Goal: Information Seeking & Learning: Understand process/instructions

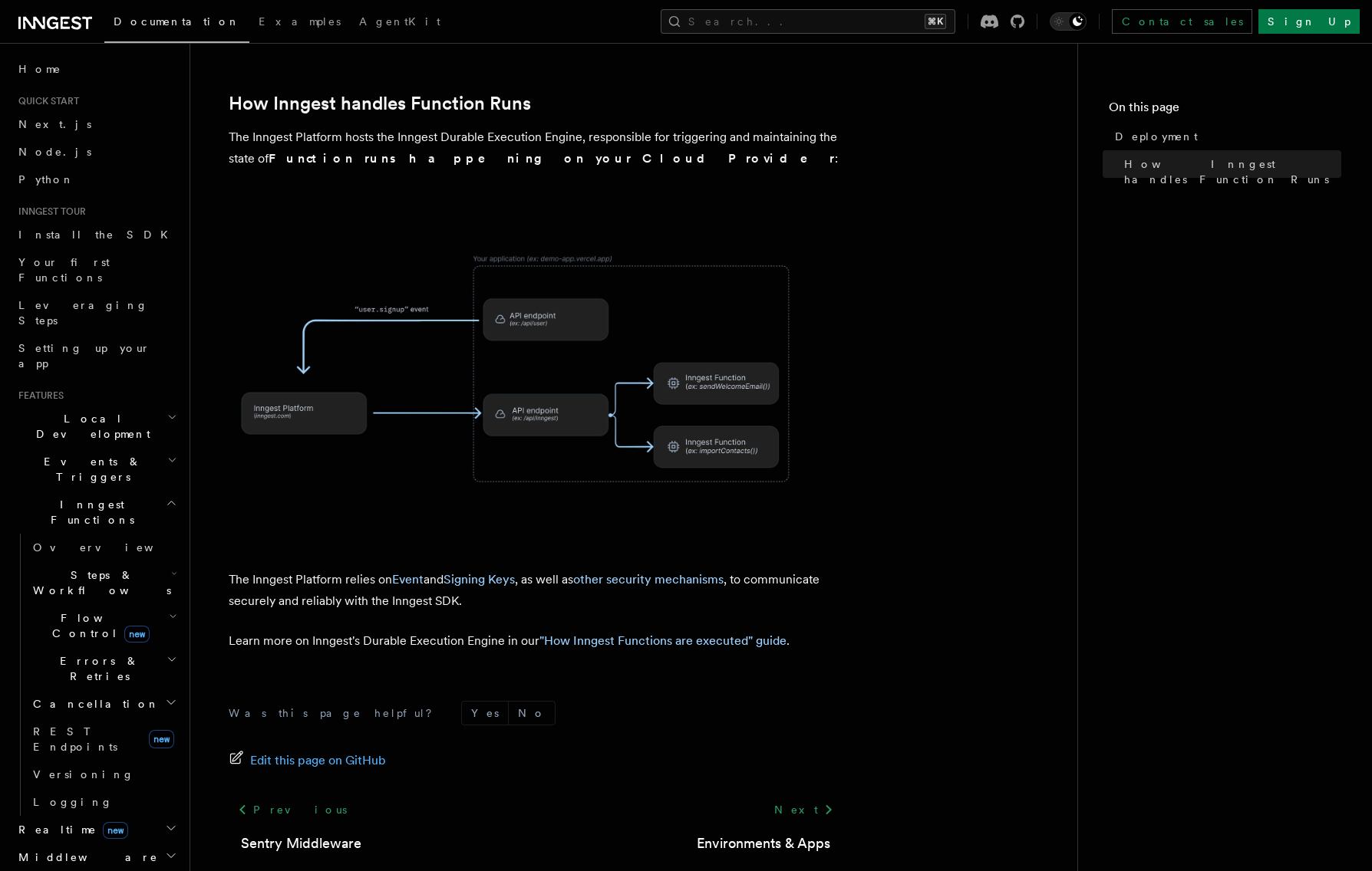
scroll to position [636, 0]
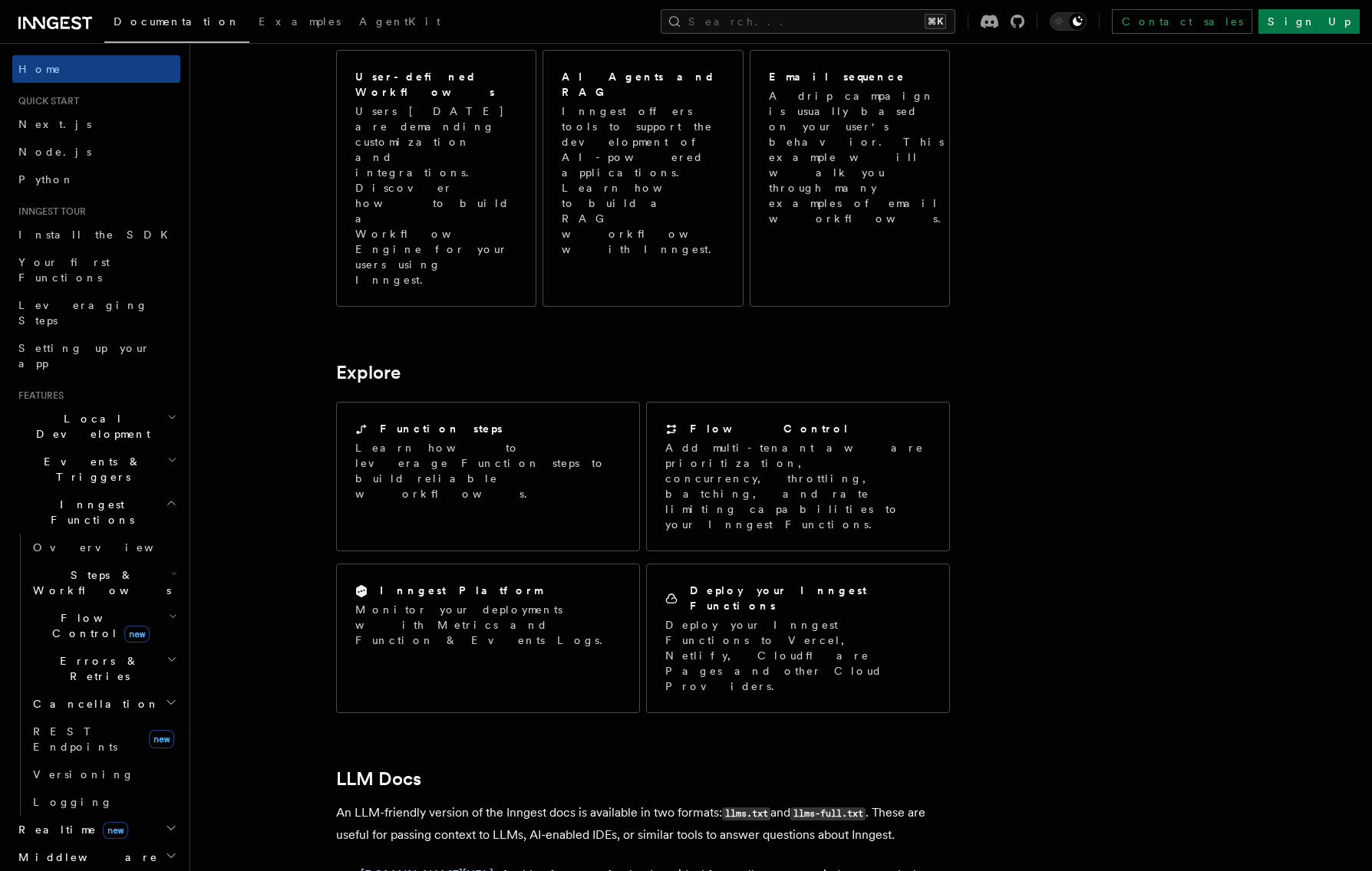
scroll to position [1083, 0]
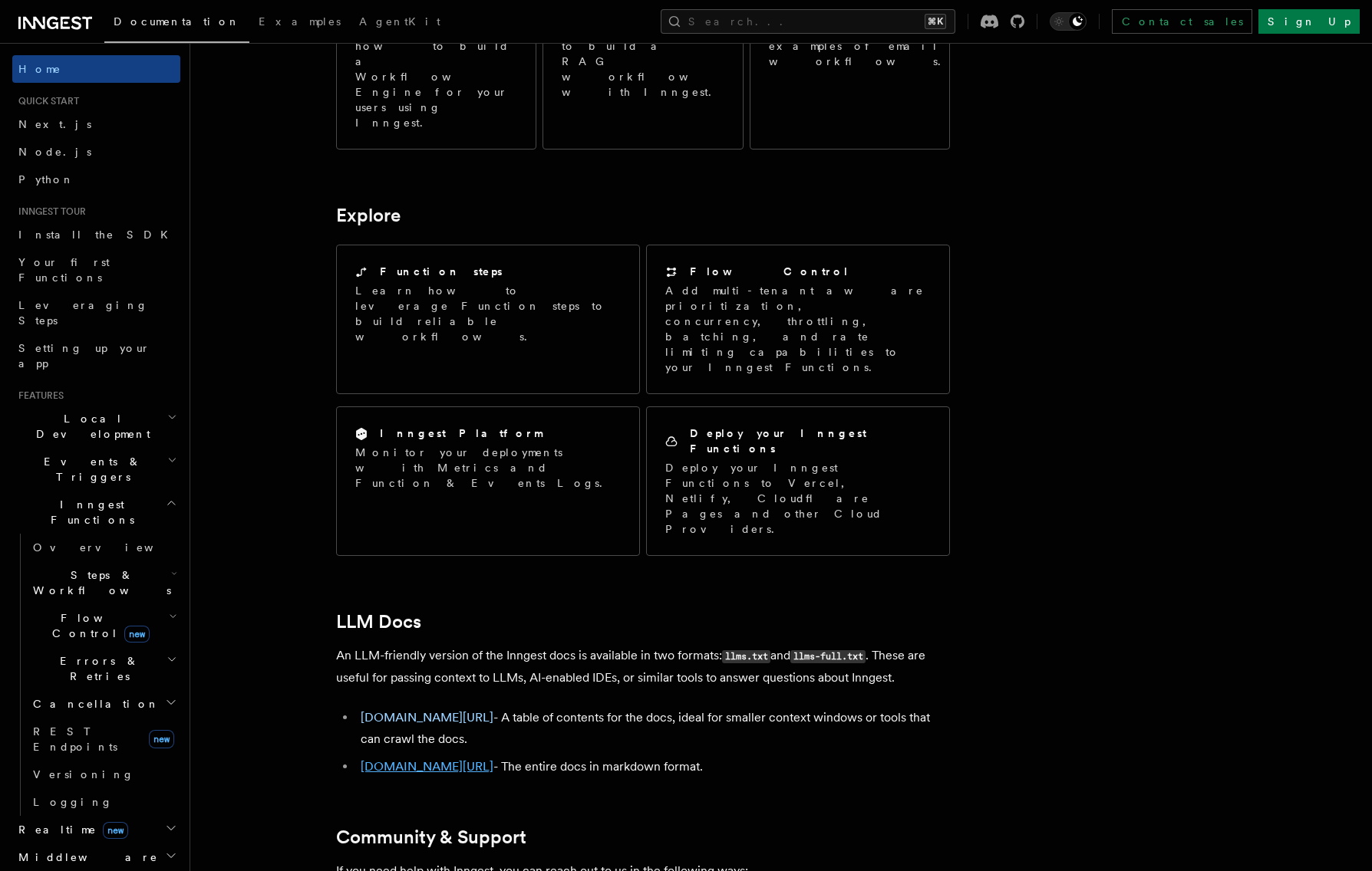
click at [469, 760] on link "inngest.com/llms-full.txt" at bounding box center [427, 767] width 133 height 15
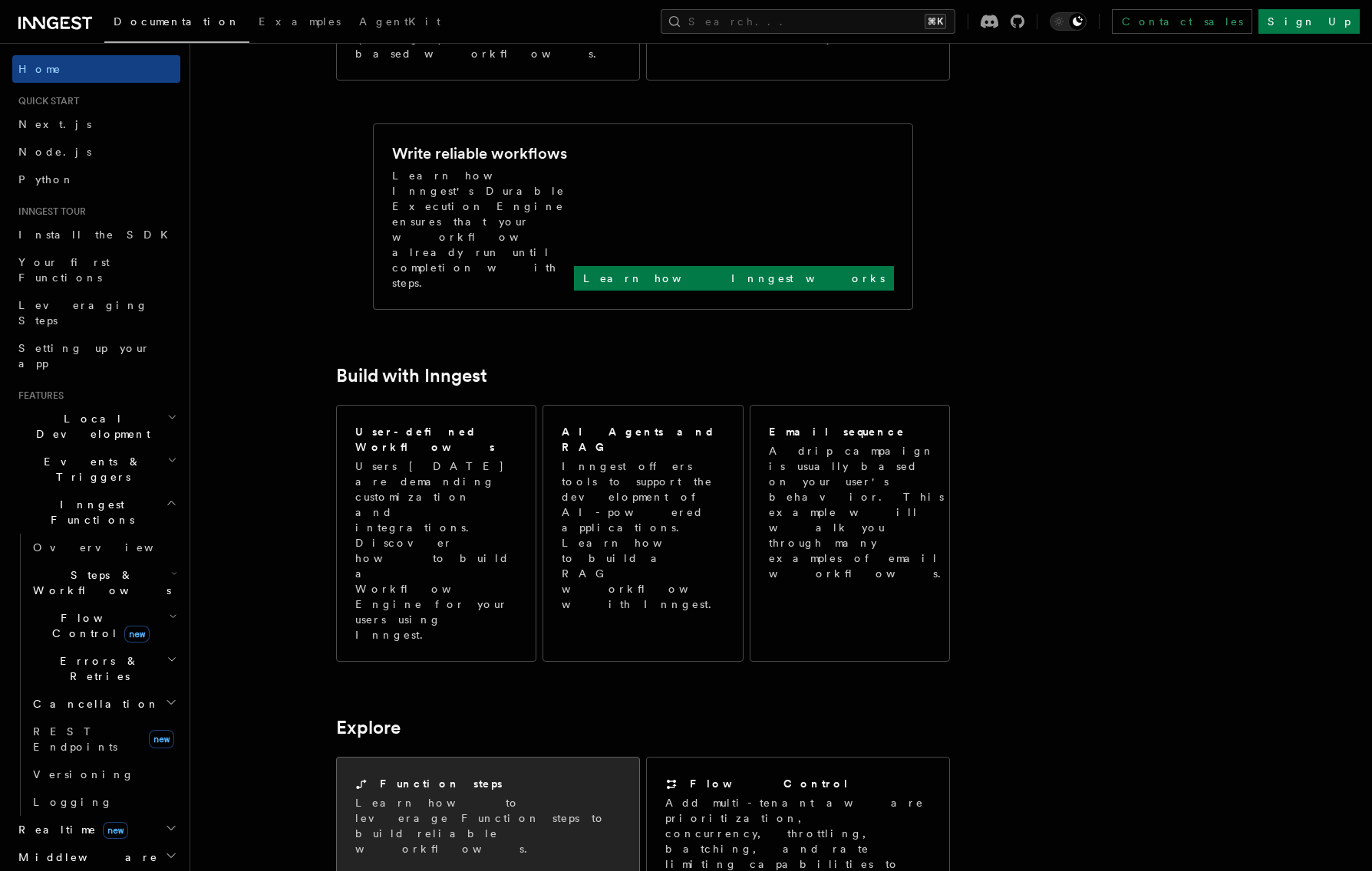
scroll to position [1021, 0]
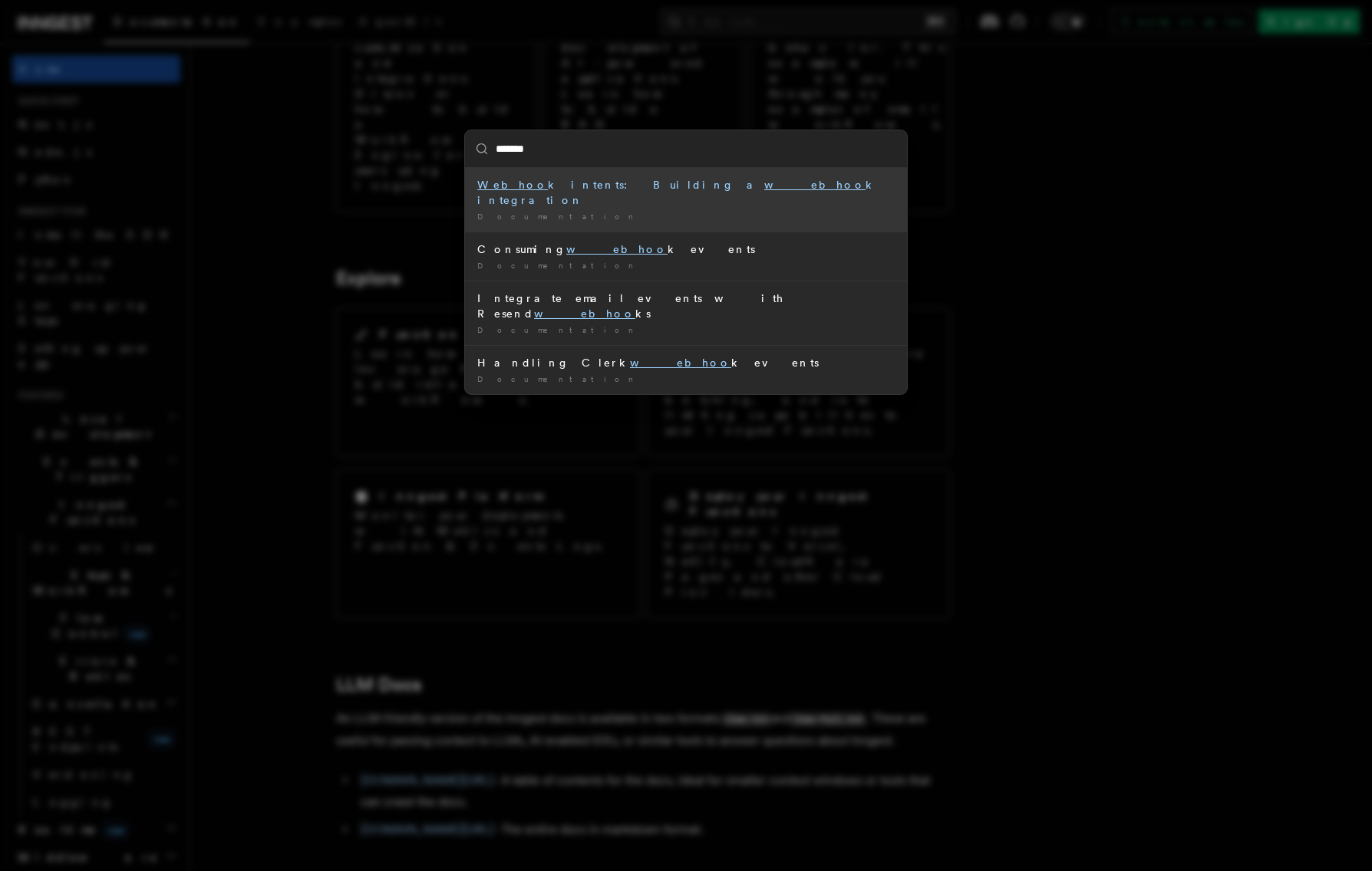
type input "********"
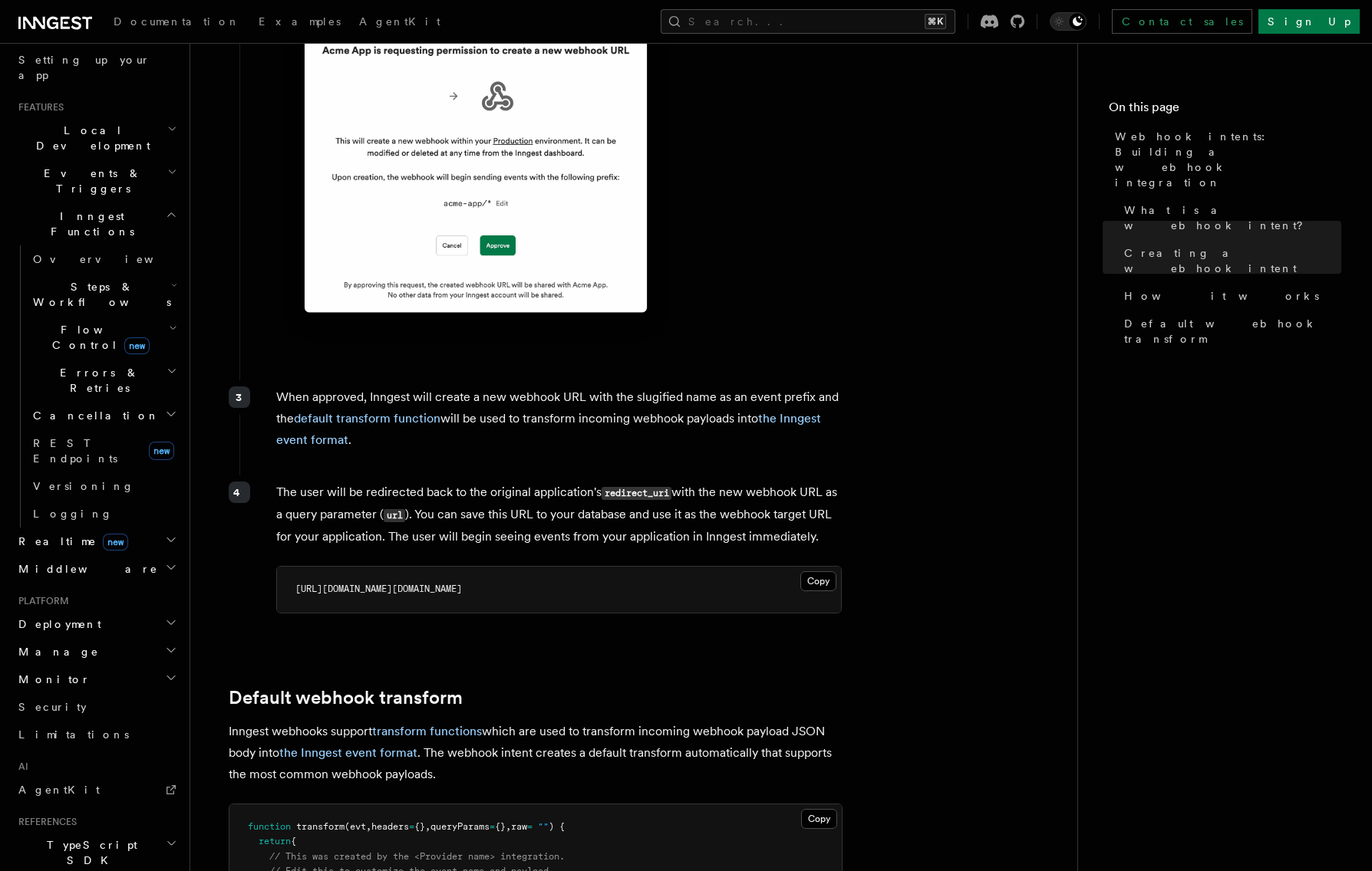
scroll to position [1244, 0]
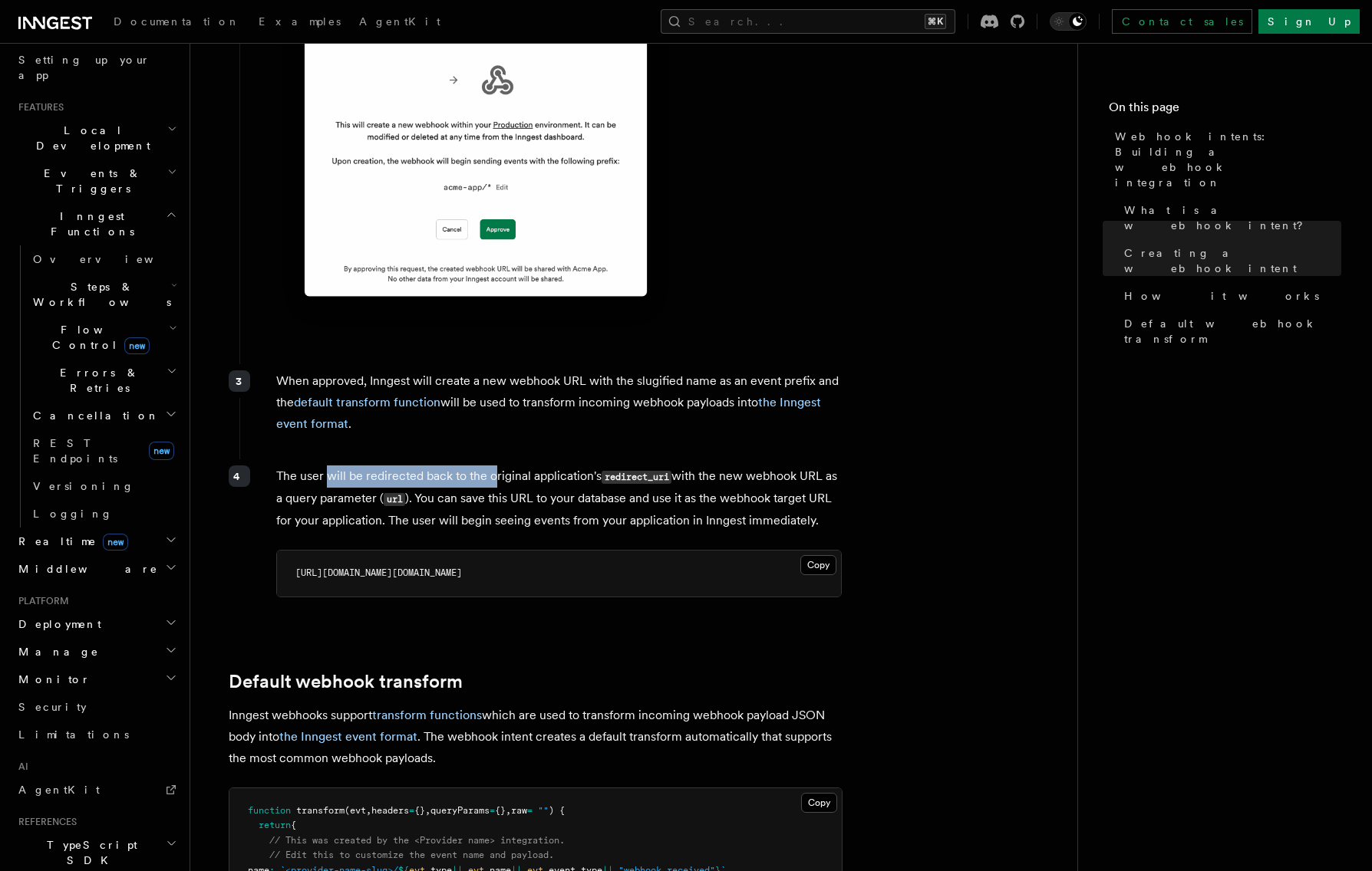
drag, startPoint x: 326, startPoint y: 395, endPoint x: 492, endPoint y: 395, distance: 166.0
click at [492, 465] on p "The user will be redirected back to the original application's redirect_uri wit…" at bounding box center [559, 499] width 566 height 66
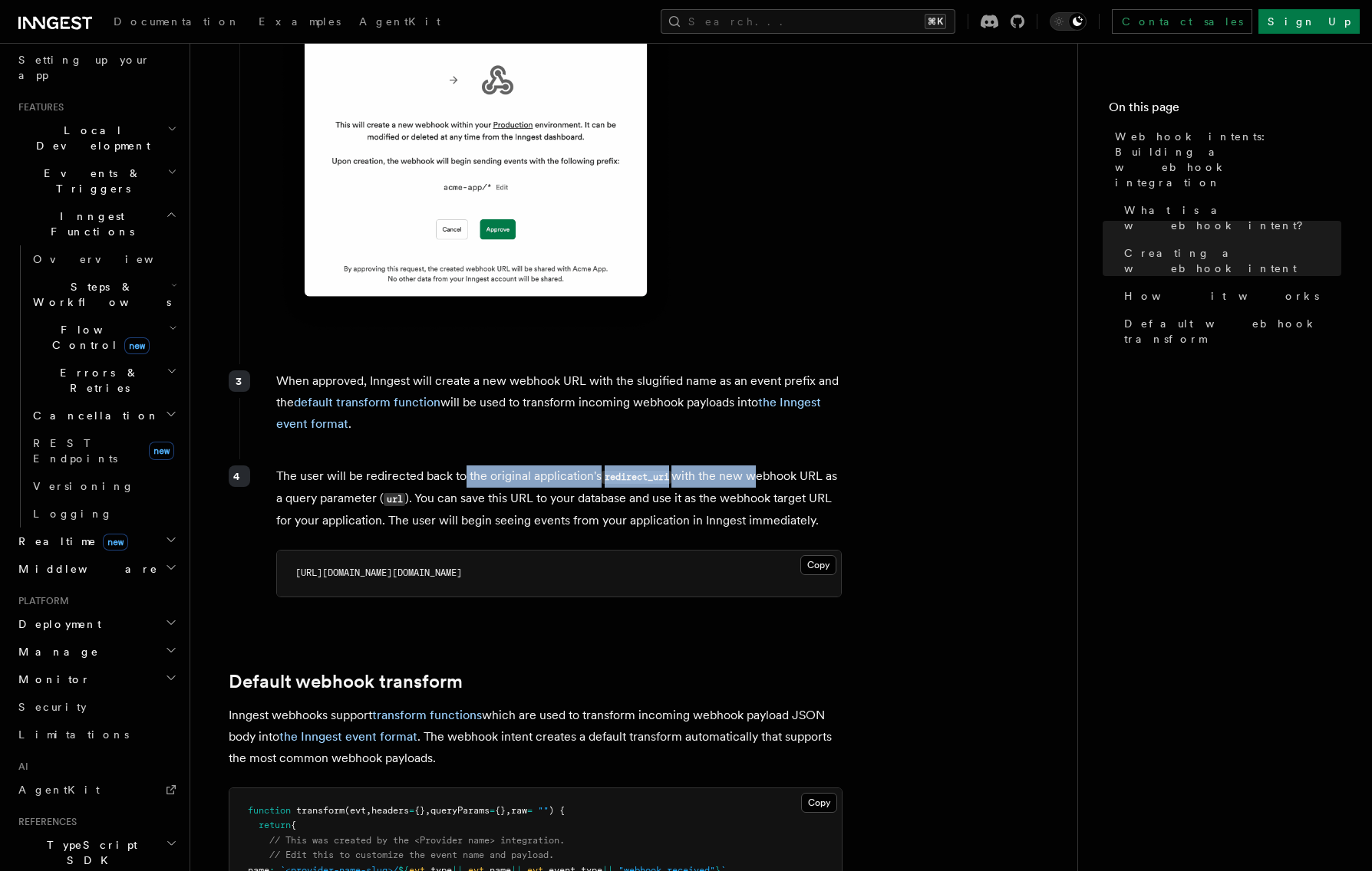
drag, startPoint x: 464, startPoint y: 395, endPoint x: 748, endPoint y: 384, distance: 284.2
click at [748, 465] on p "The user will be redirected back to the original application's redirect_uri wit…" at bounding box center [559, 499] width 566 height 66
drag, startPoint x: 548, startPoint y: 388, endPoint x: 824, endPoint y: 386, distance: 276.0
click at [812, 465] on p "The user will be redirected back to the original application's redirect_uri wit…" at bounding box center [559, 499] width 566 height 66
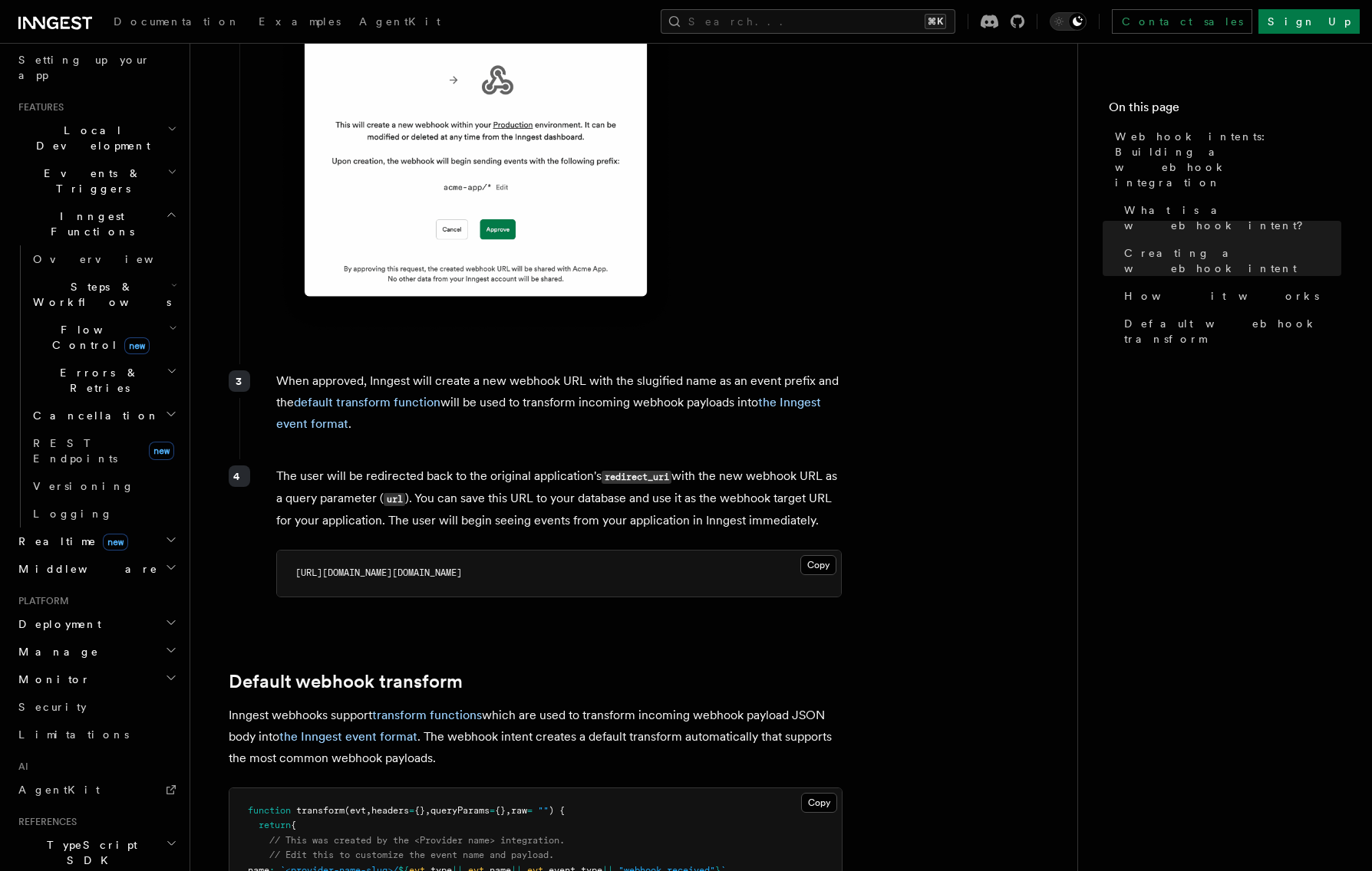
click at [824, 465] on p "The user will be redirected back to the original application's redirect_uri wit…" at bounding box center [559, 499] width 566 height 66
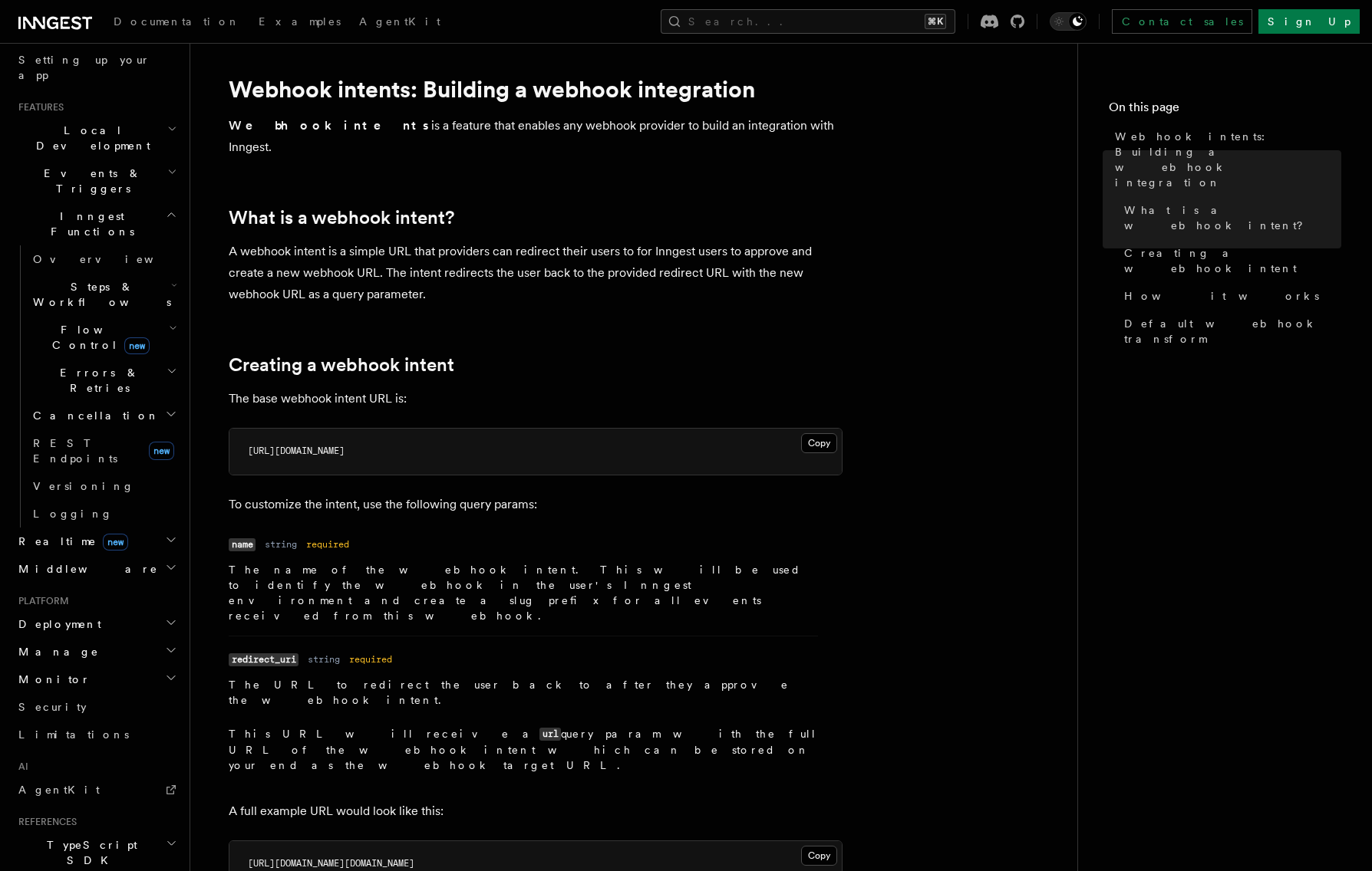
scroll to position [0, 0]
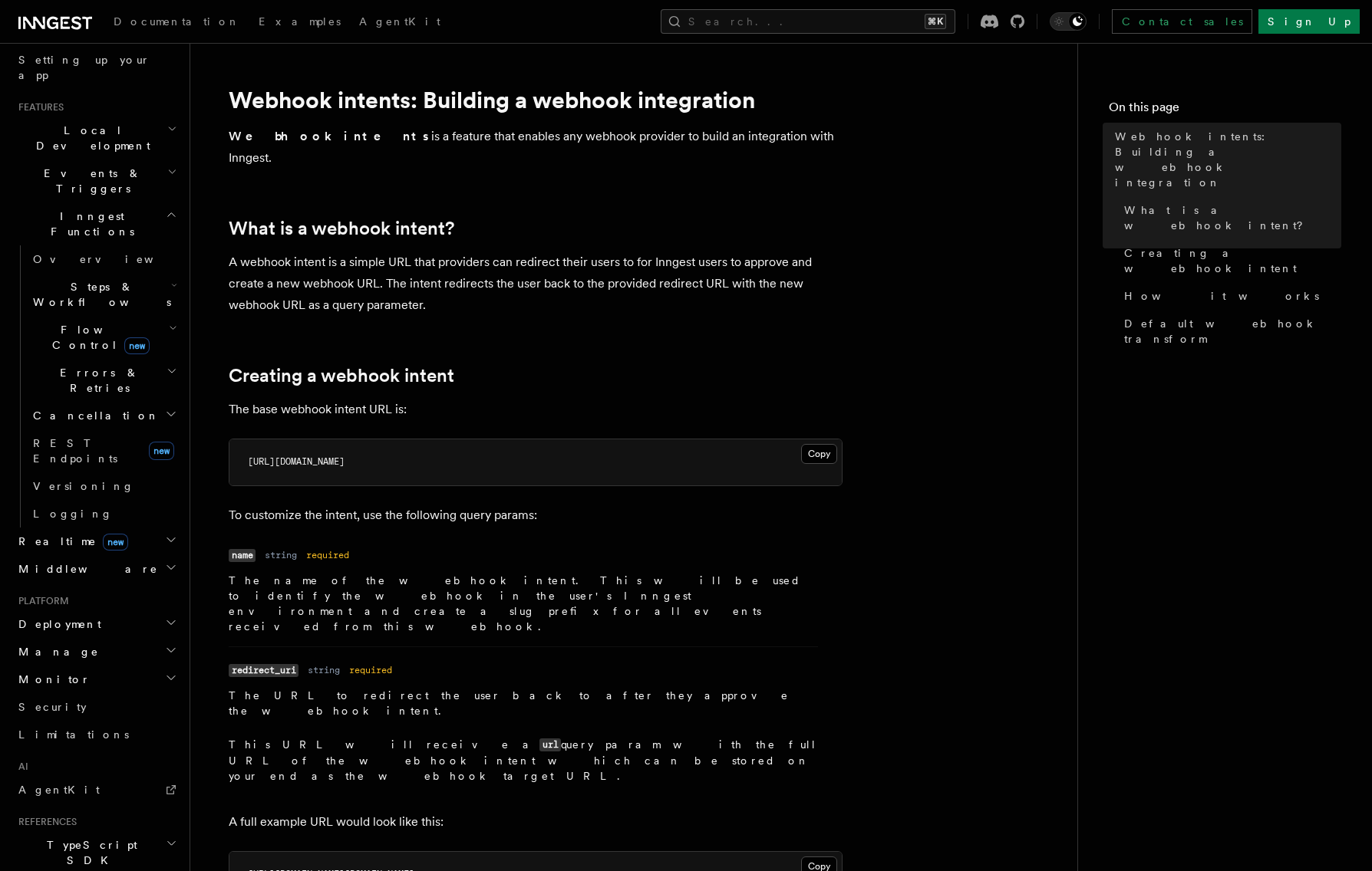
click at [169, 359] on h2 "Errors & Retries" at bounding box center [103, 380] width 154 height 43
click at [168, 359] on h2 "Errors & Retries" at bounding box center [103, 380] width 154 height 43
click at [170, 322] on icon "button" at bounding box center [172, 327] width 8 height 12
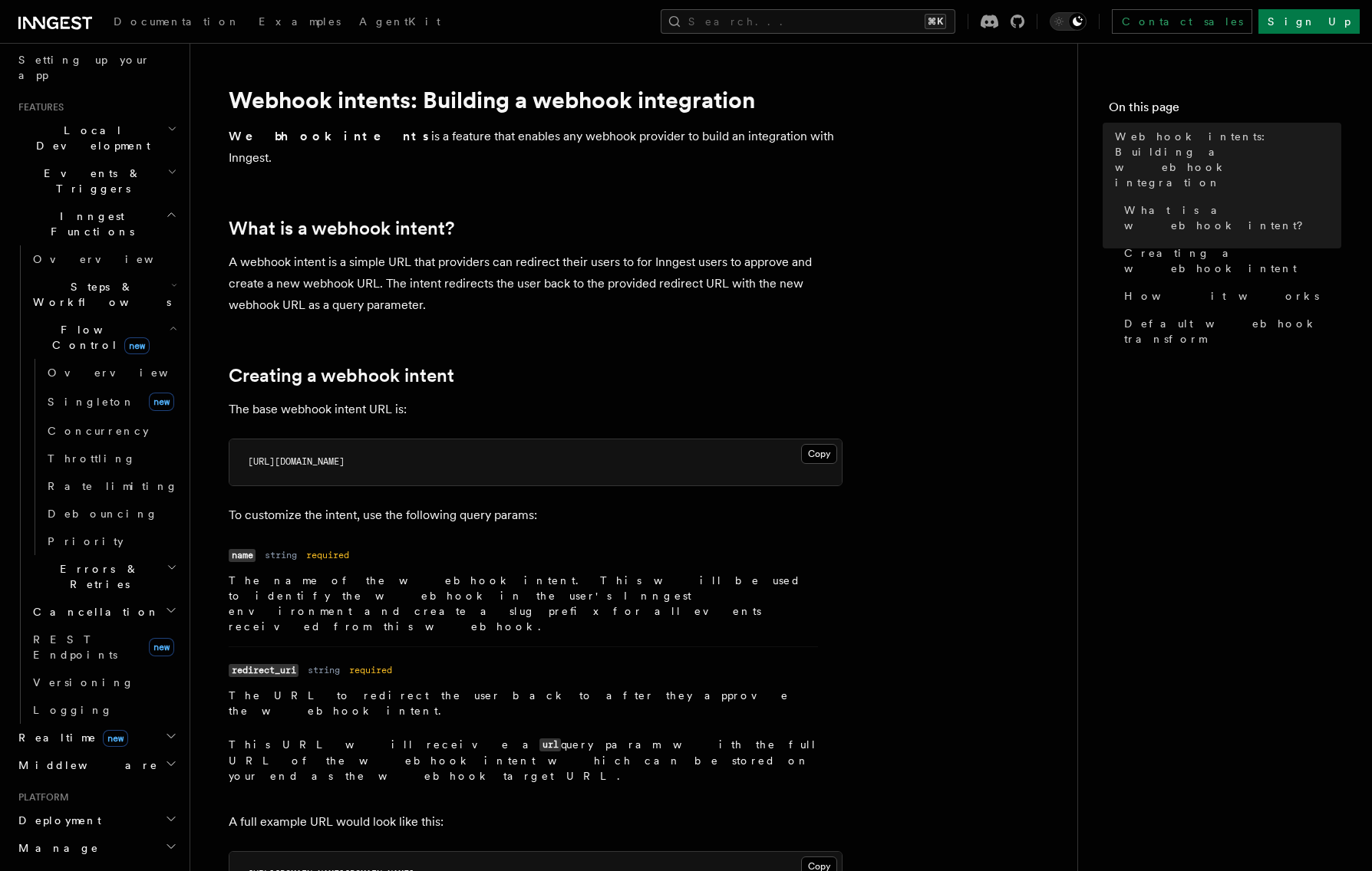
click at [170, 322] on icon "button" at bounding box center [172, 327] width 8 height 12
click at [178, 280] on icon "button" at bounding box center [174, 285] width 6 height 12
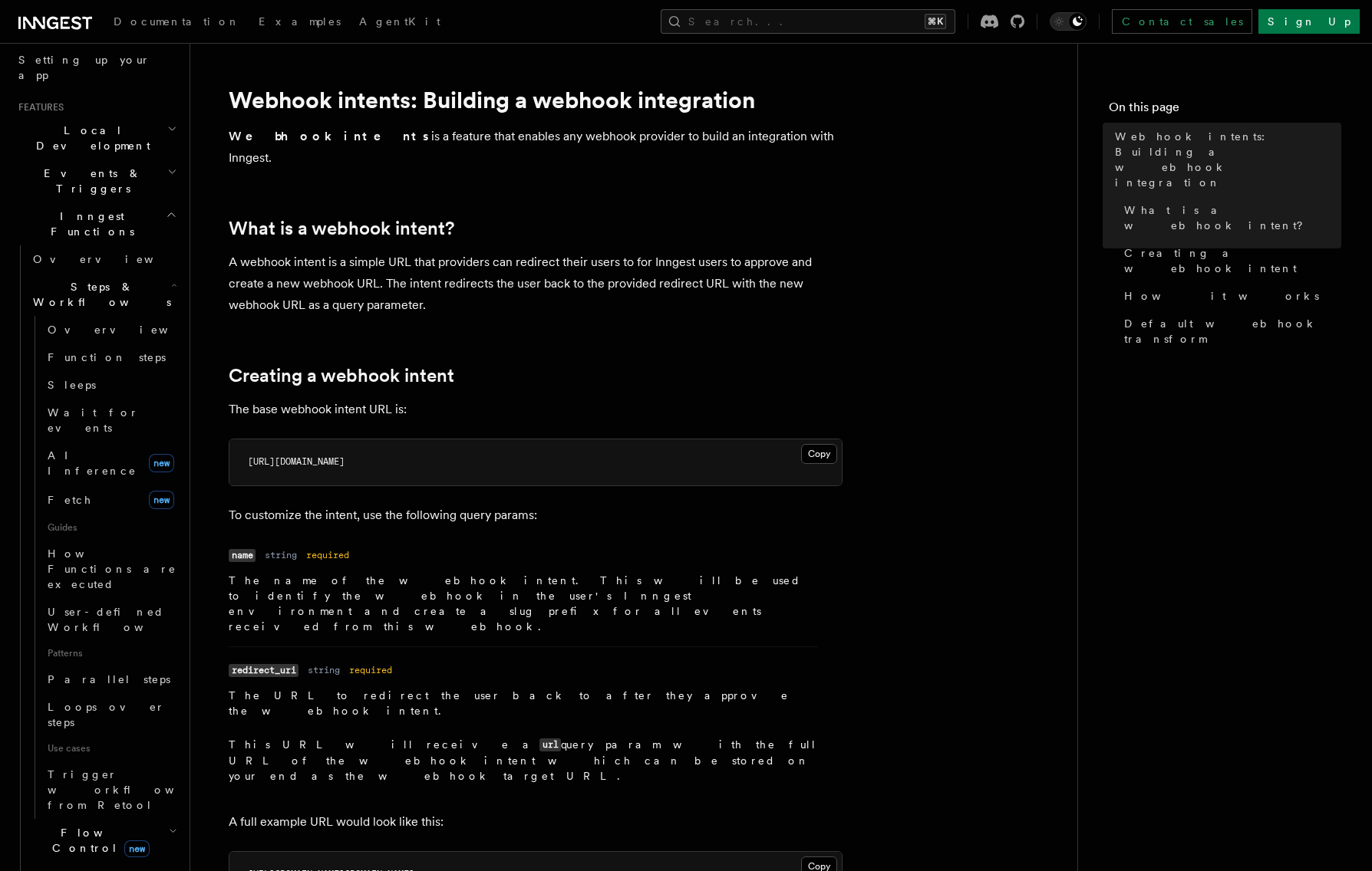
click at [178, 280] on icon "button" at bounding box center [174, 285] width 6 height 12
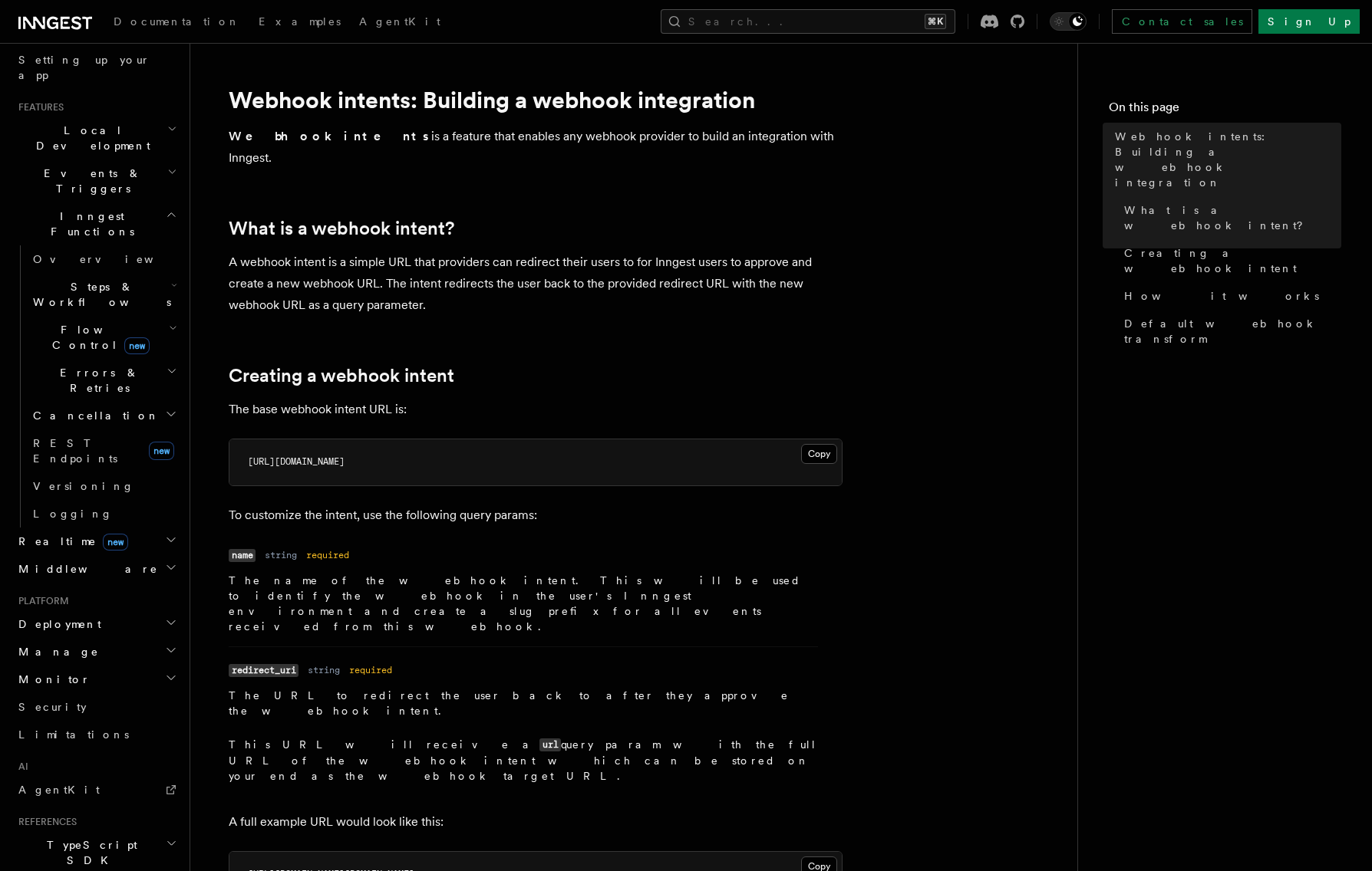
click at [166, 316] on h2 "Flow Control new" at bounding box center [103, 338] width 154 height 43
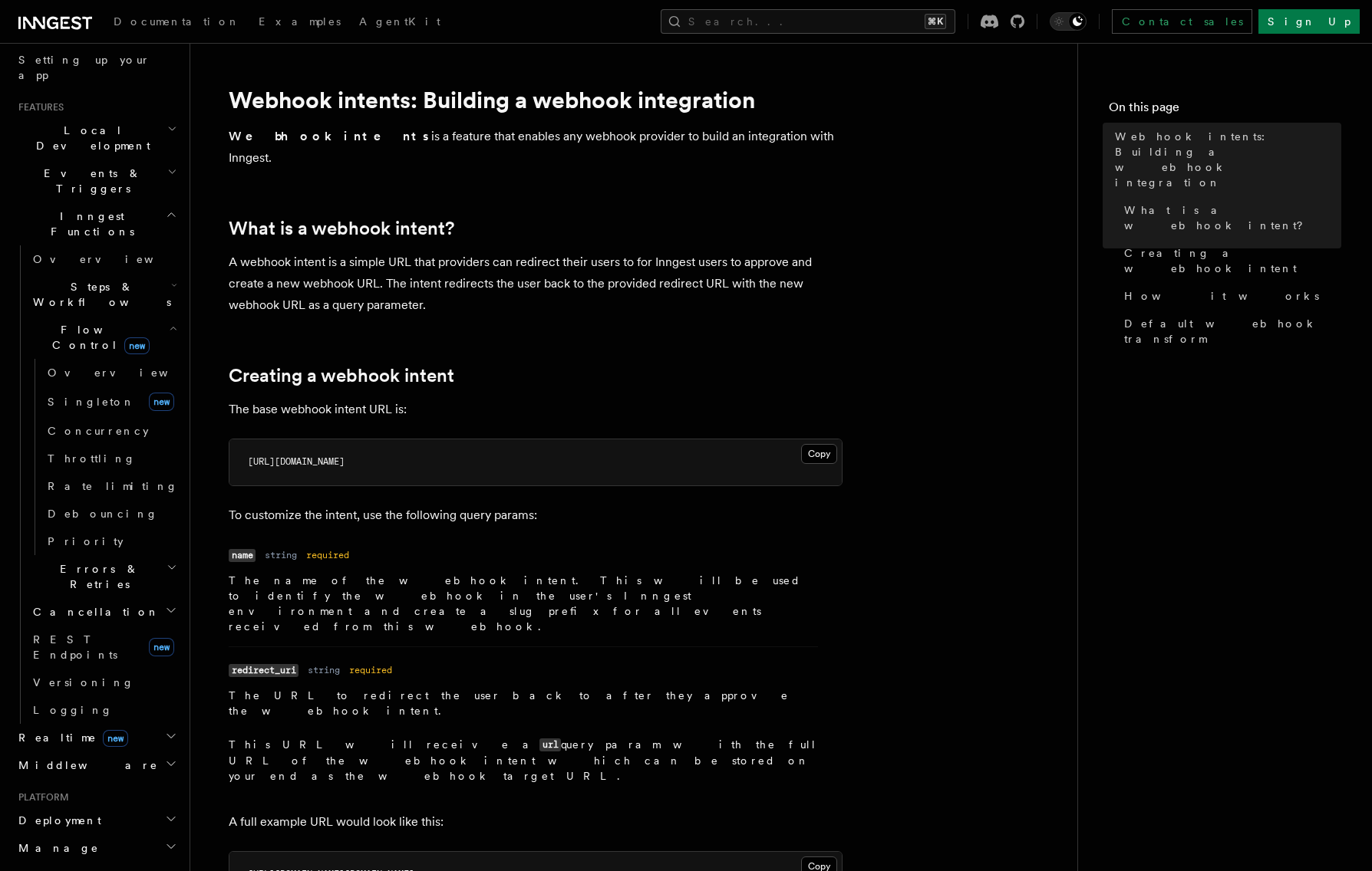
click at [166, 316] on h2 "Flow Control new" at bounding box center [103, 338] width 154 height 43
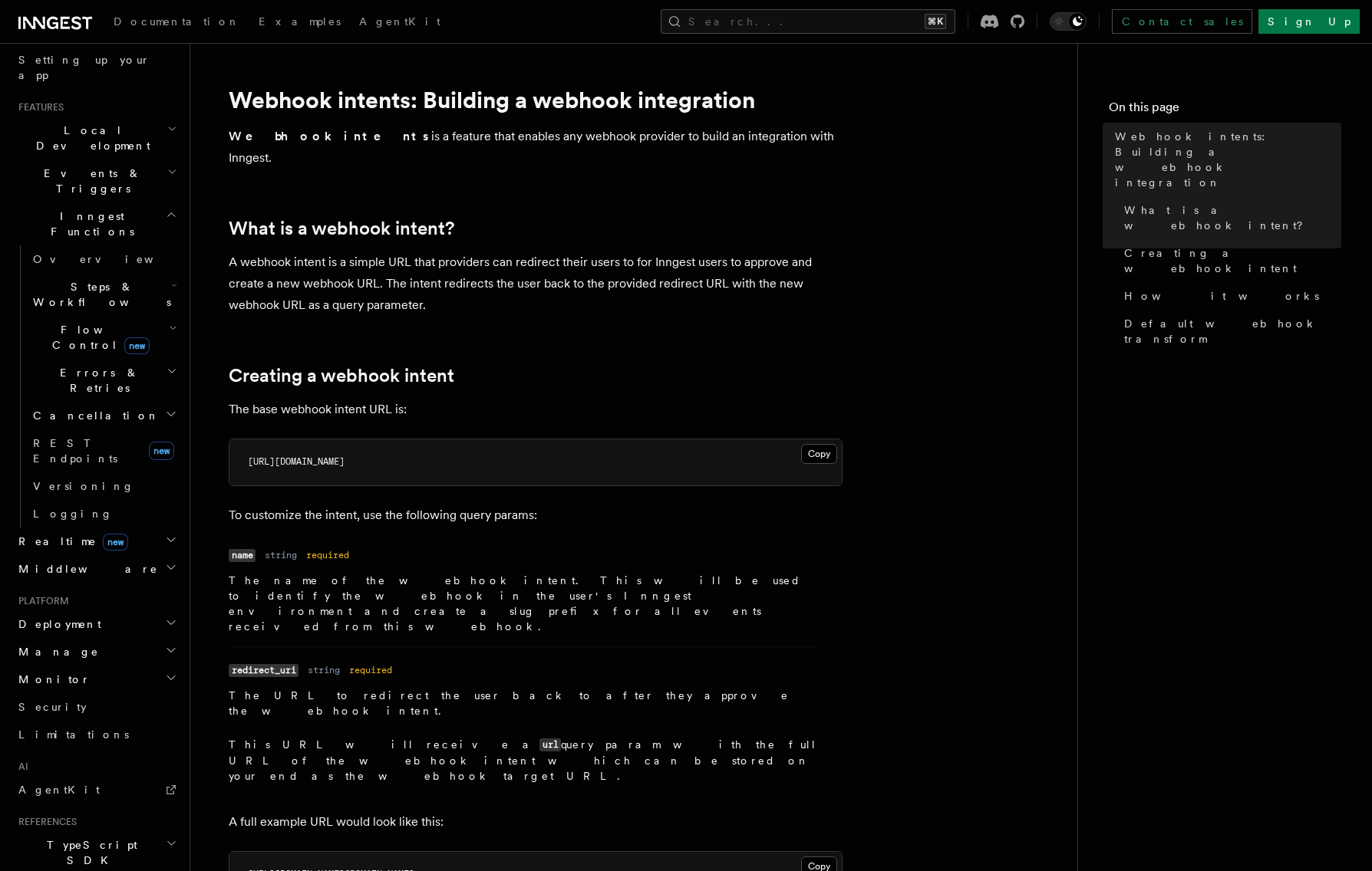
click at [162, 359] on h2 "Errors & Retries" at bounding box center [103, 380] width 154 height 43
click at [171, 408] on icon "button" at bounding box center [170, 414] width 12 height 12
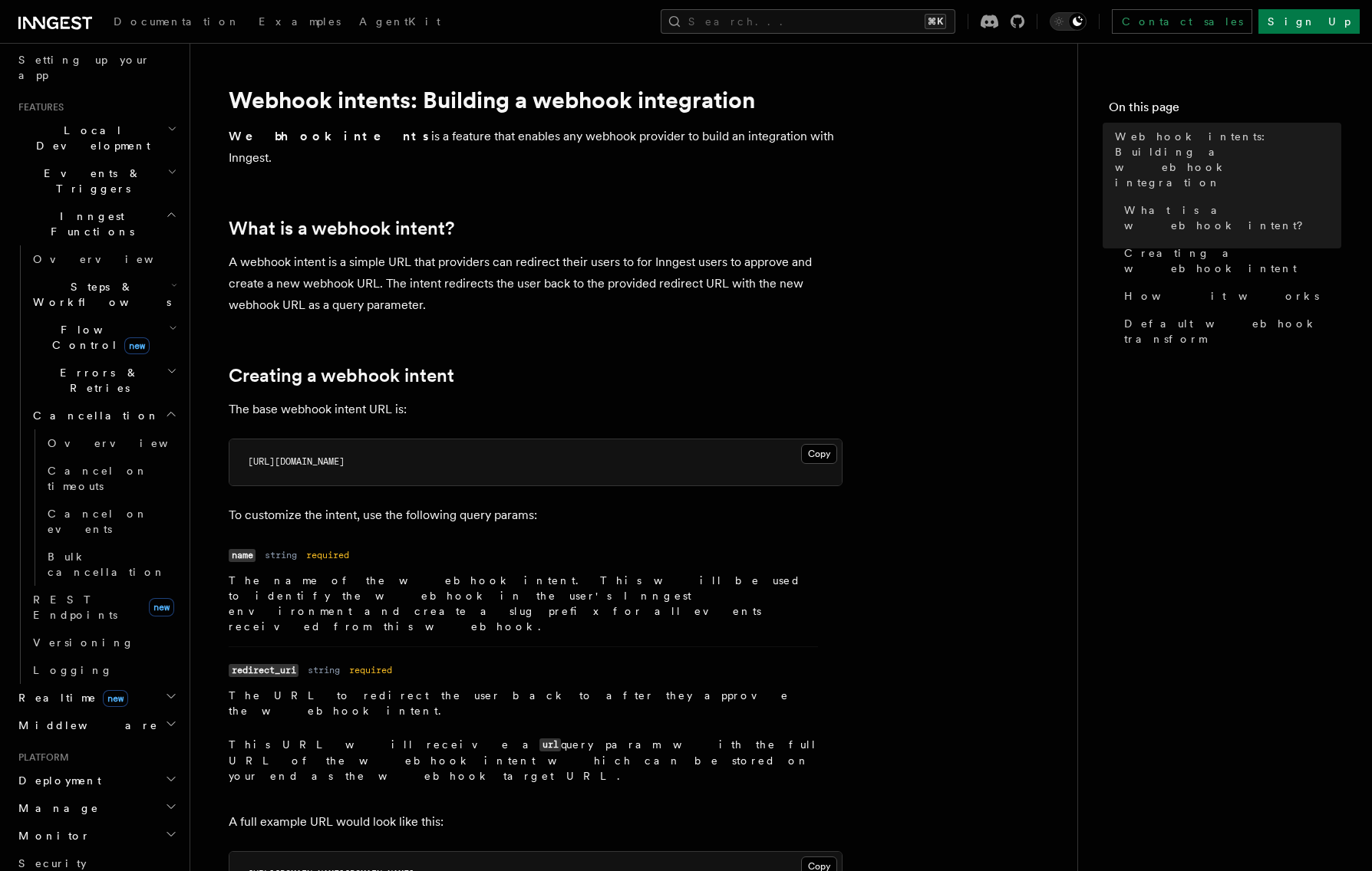
click at [171, 408] on icon "button" at bounding box center [170, 414] width 12 height 12
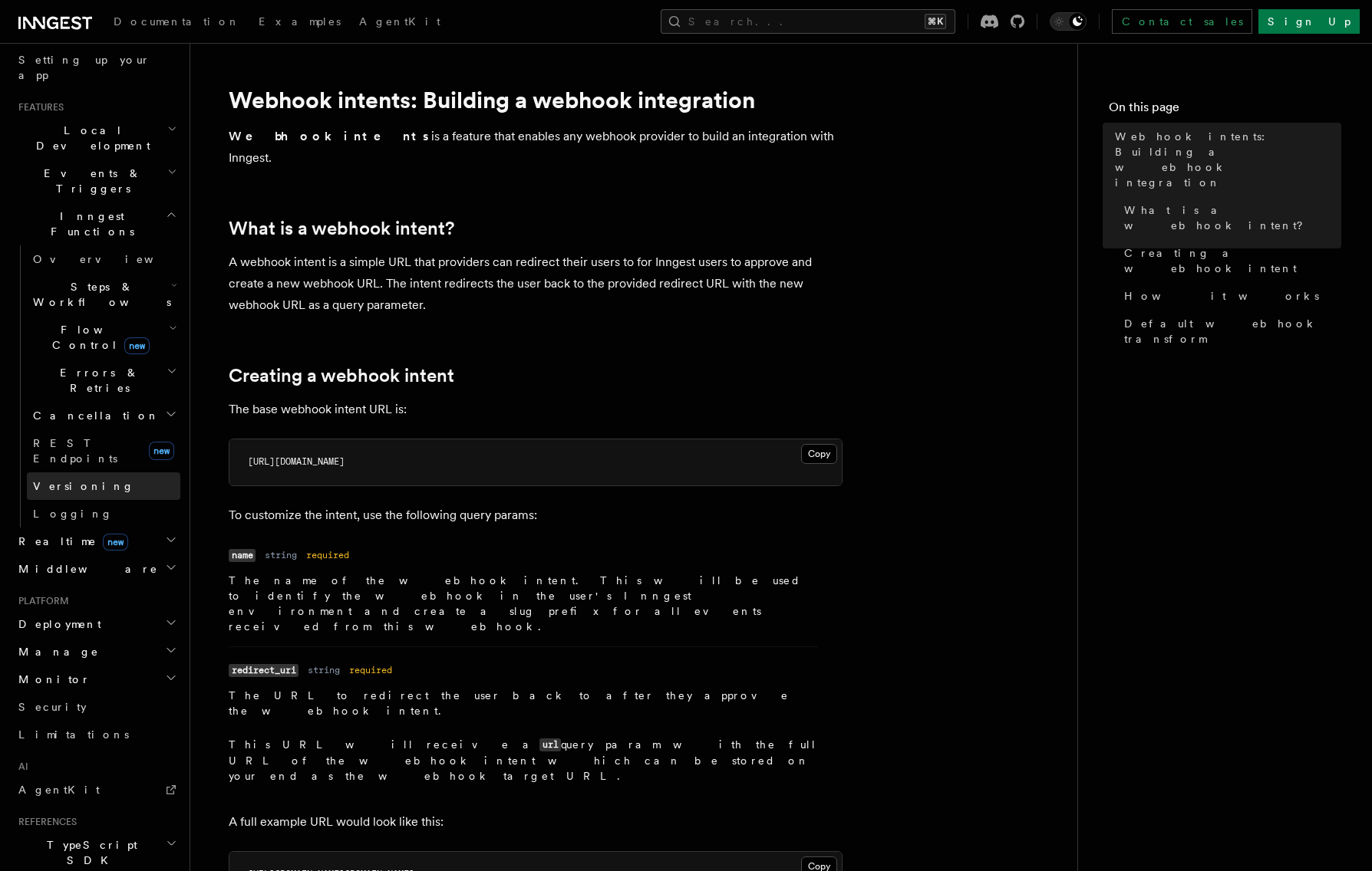
click at [163, 473] on link "Versioning" at bounding box center [103, 487] width 154 height 28
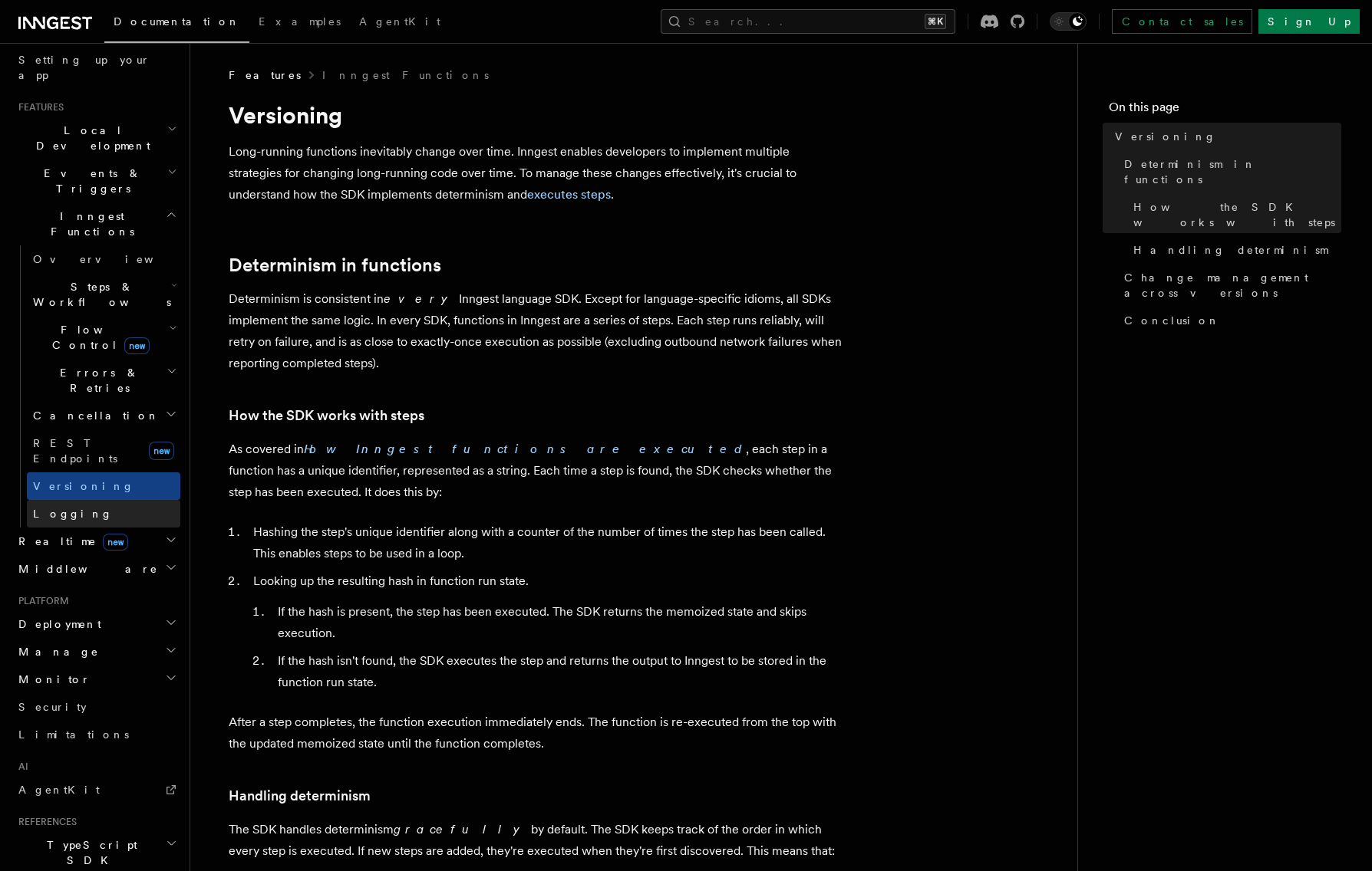
click at [164, 500] on link "Logging" at bounding box center [103, 514] width 154 height 28
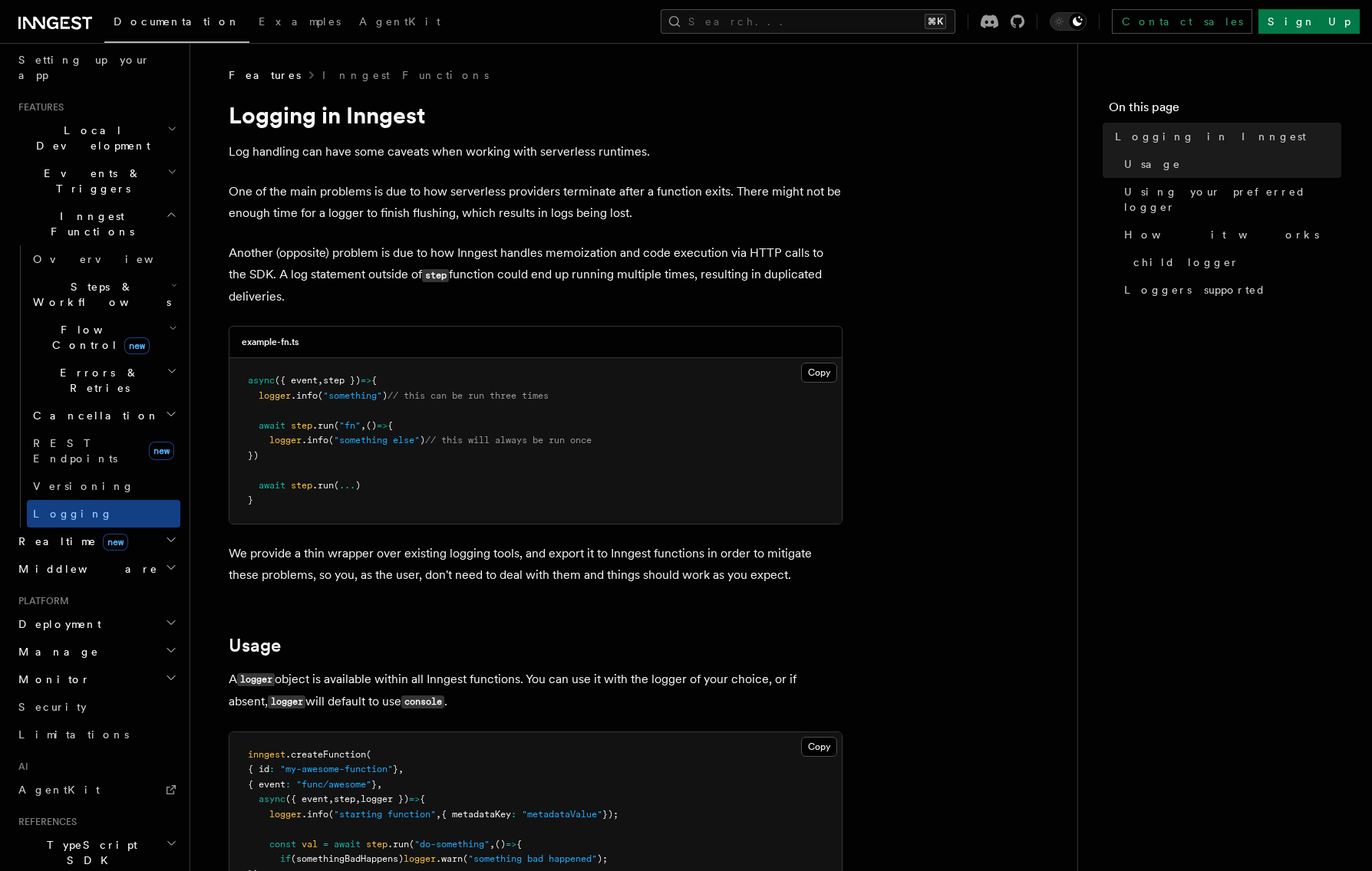
click at [148, 202] on h2 "Inngest Functions" at bounding box center [96, 223] width 168 height 43
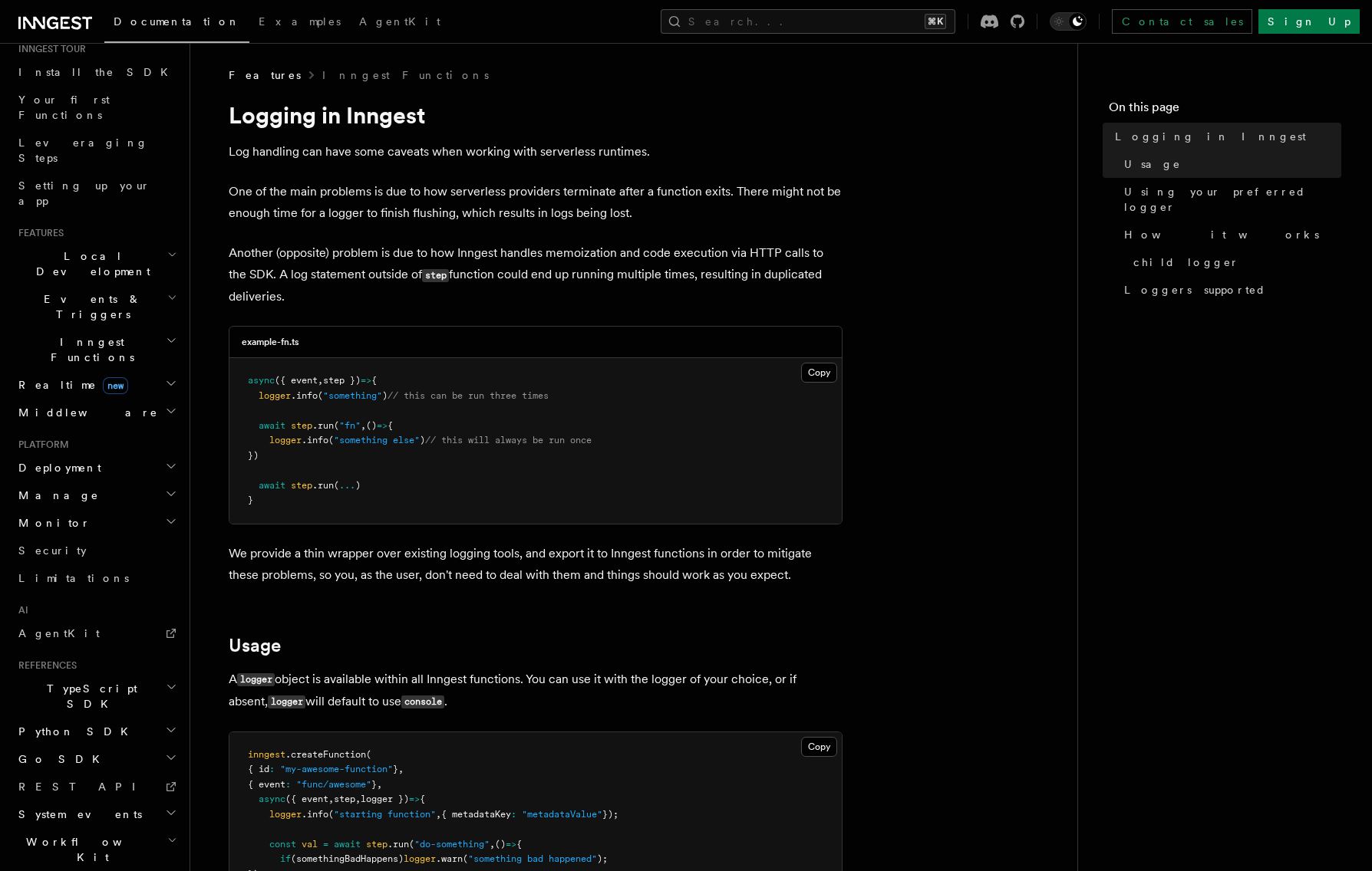
click at [175, 248] on icon "button" at bounding box center [172, 254] width 10 height 12
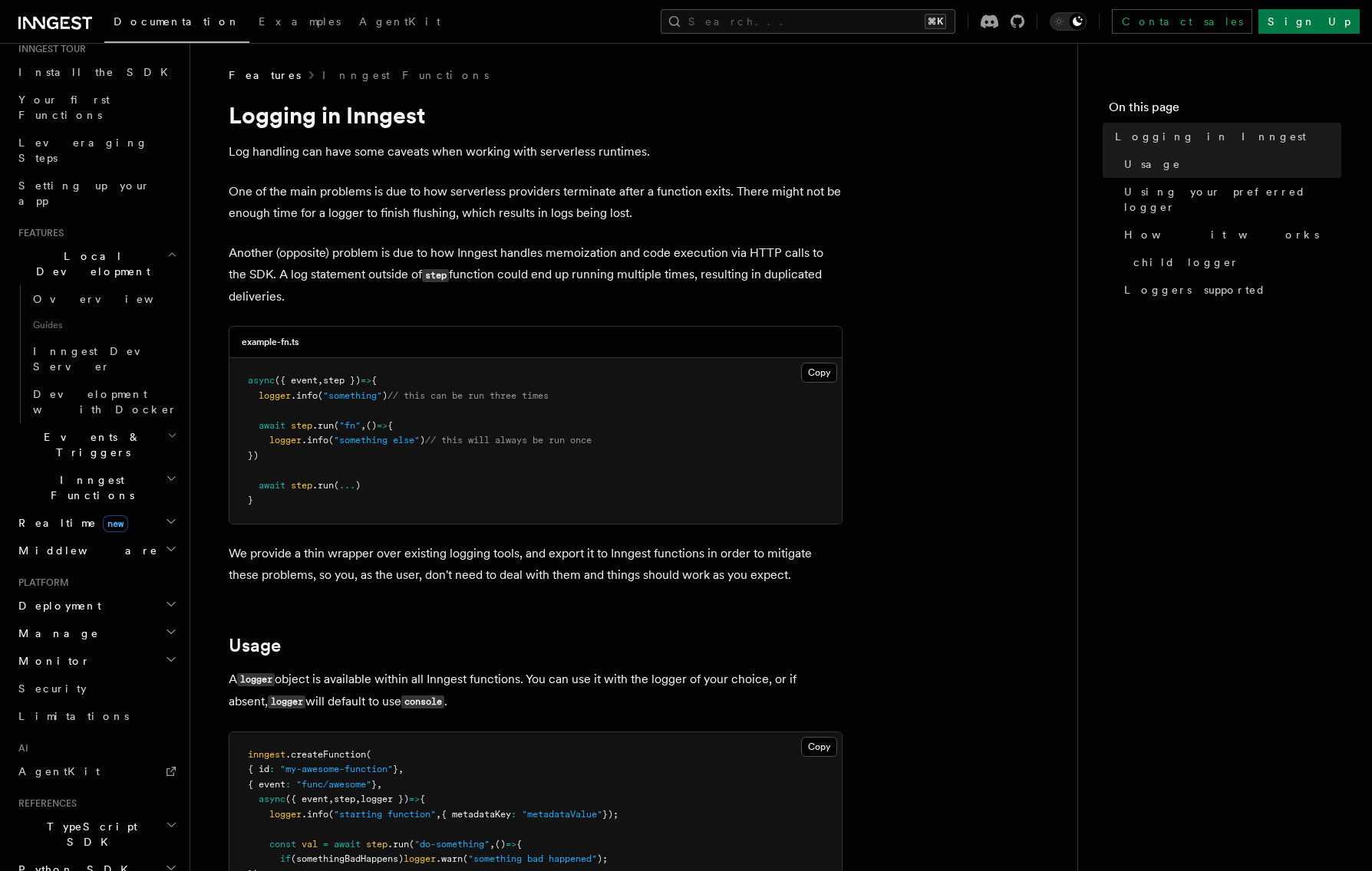
click at [175, 248] on icon "button" at bounding box center [172, 254] width 10 height 12
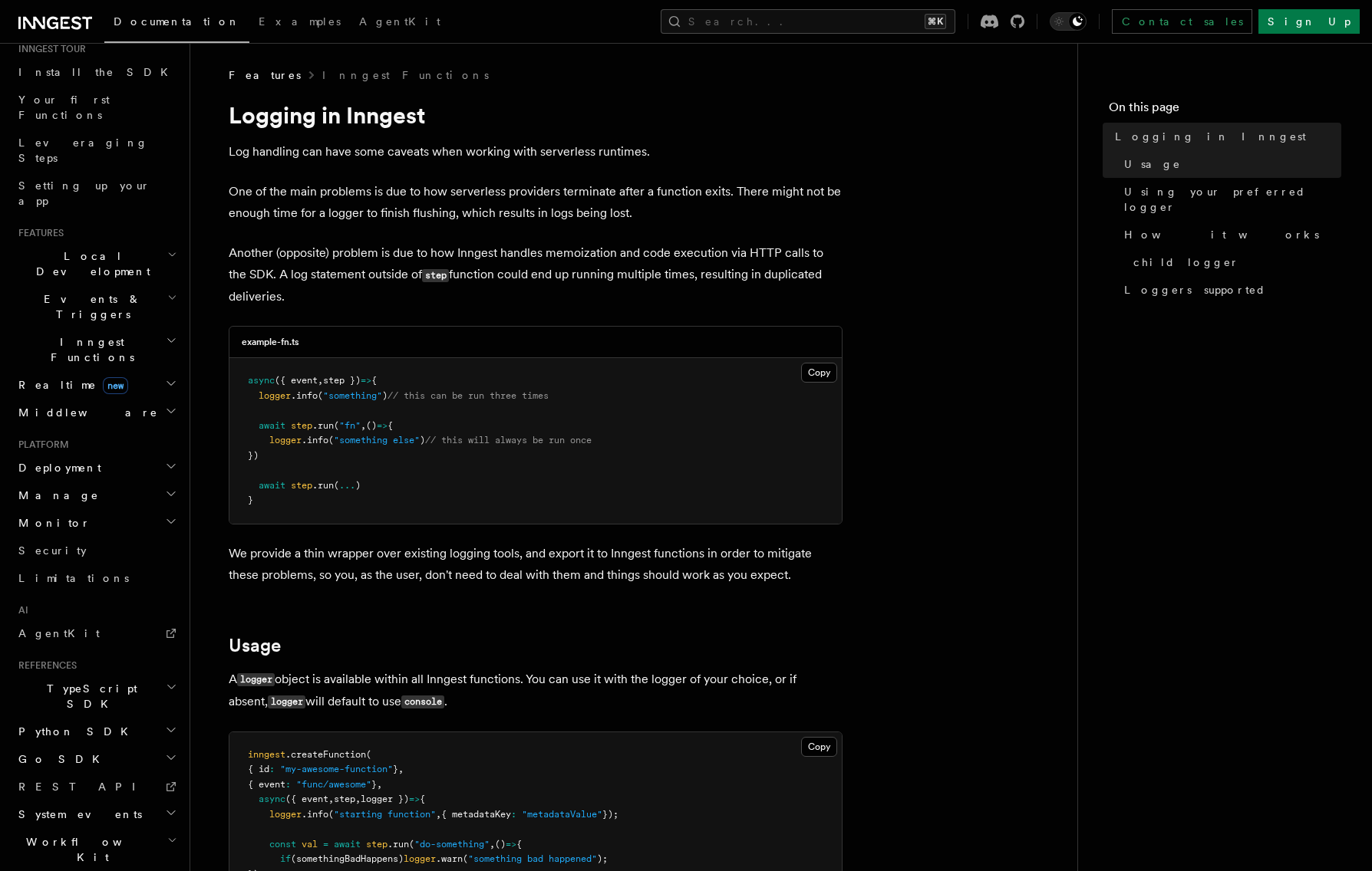
click at [168, 243] on h2 "Local Development" at bounding box center [96, 264] width 168 height 43
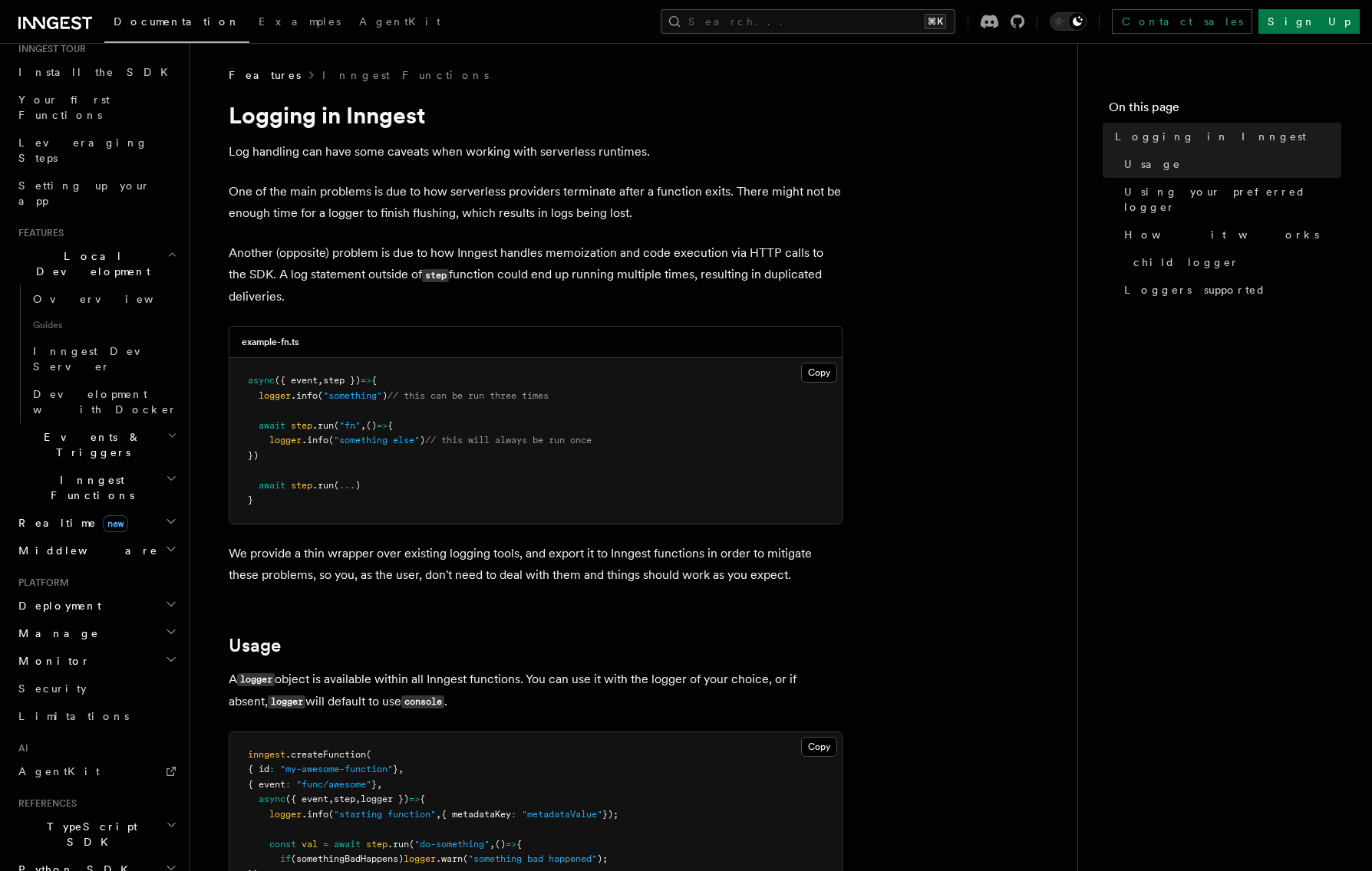
click at [168, 243] on h2 "Local Development" at bounding box center [96, 264] width 168 height 43
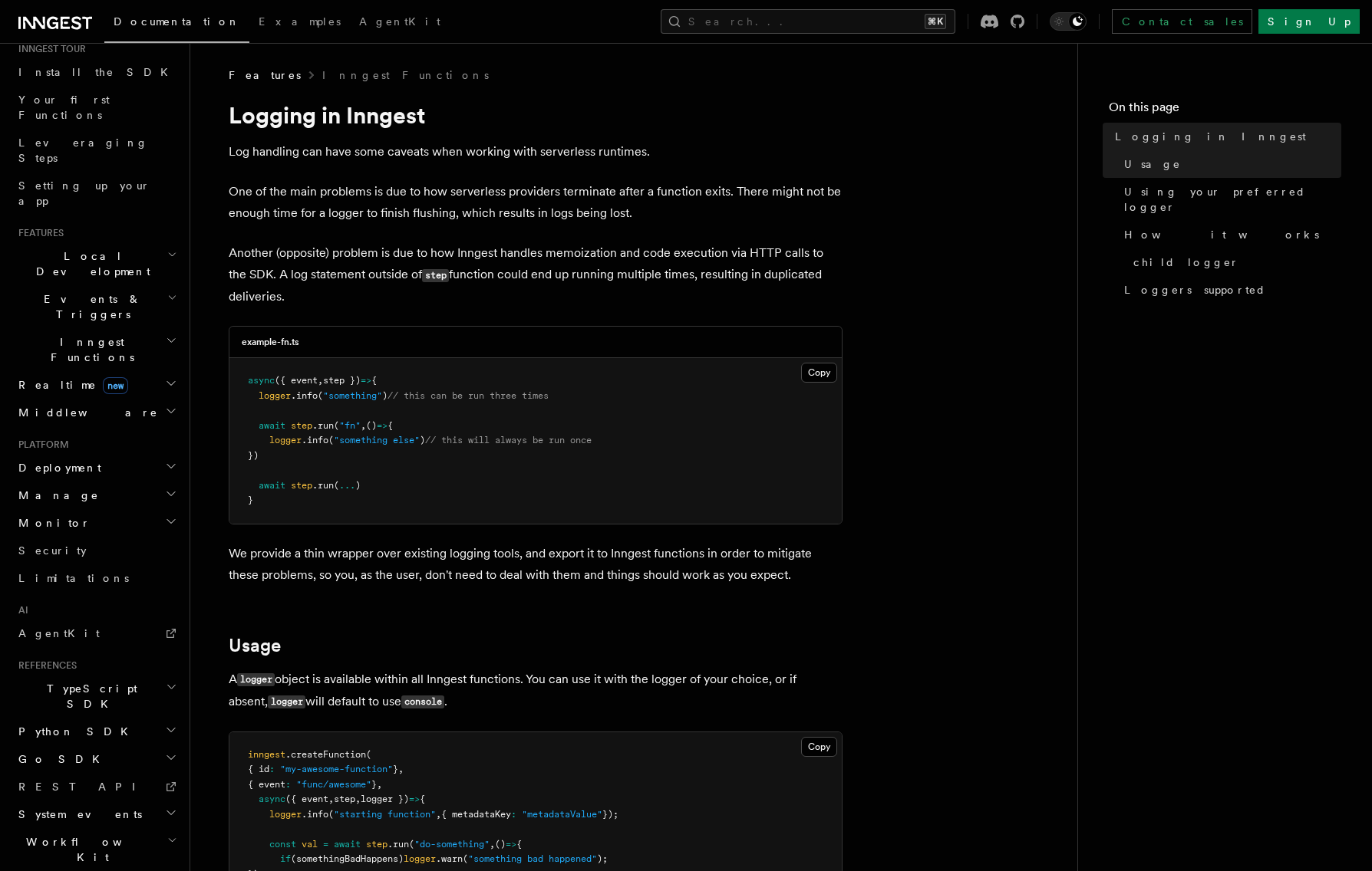
click at [167, 328] on h2 "Inngest Functions" at bounding box center [96, 350] width 168 height 43
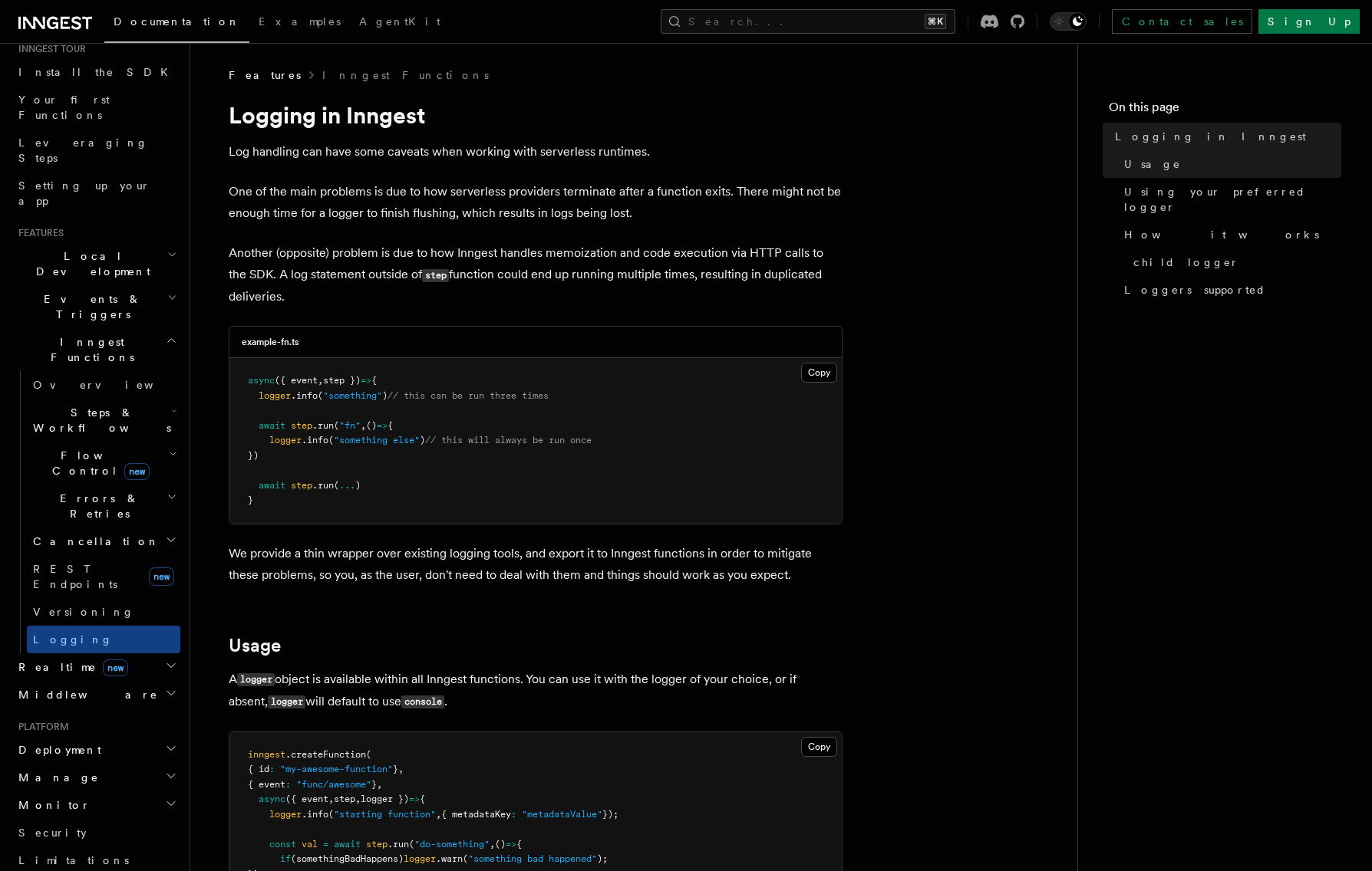
click at [169, 285] on h2 "Events & Triggers" at bounding box center [96, 306] width 168 height 43
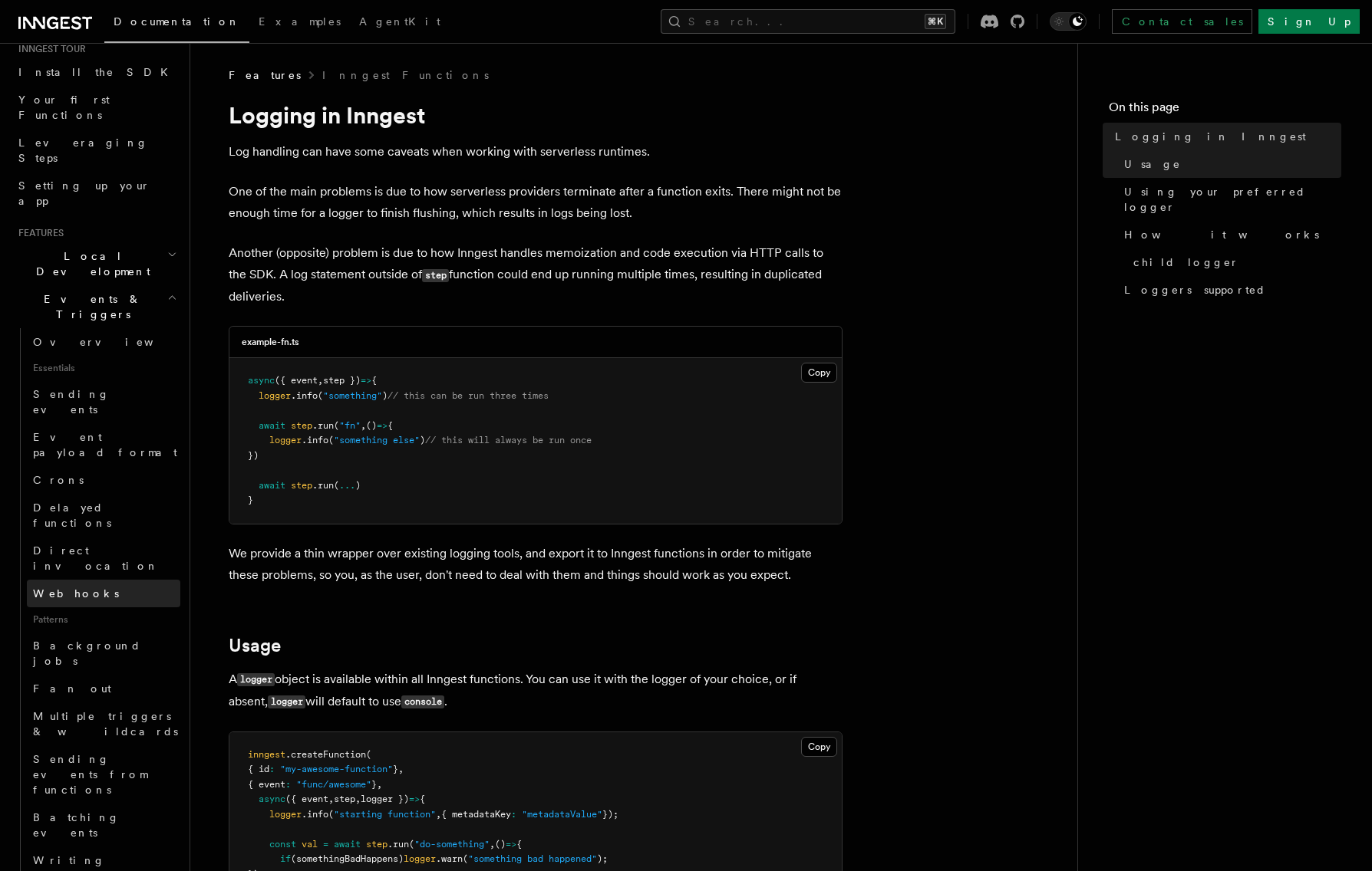
click at [96, 579] on link "Webhooks" at bounding box center [103, 593] width 154 height 28
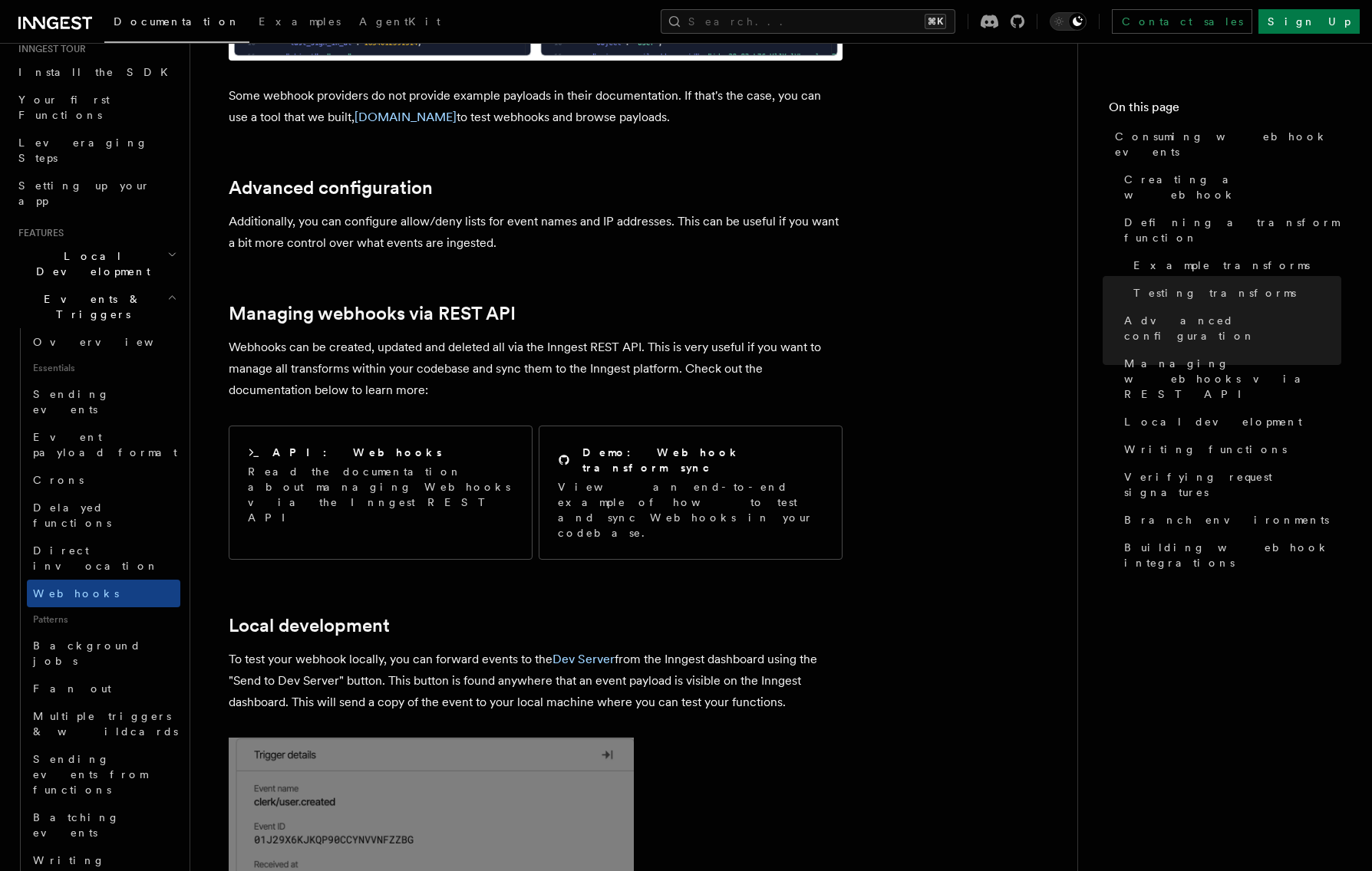
scroll to position [2880, 0]
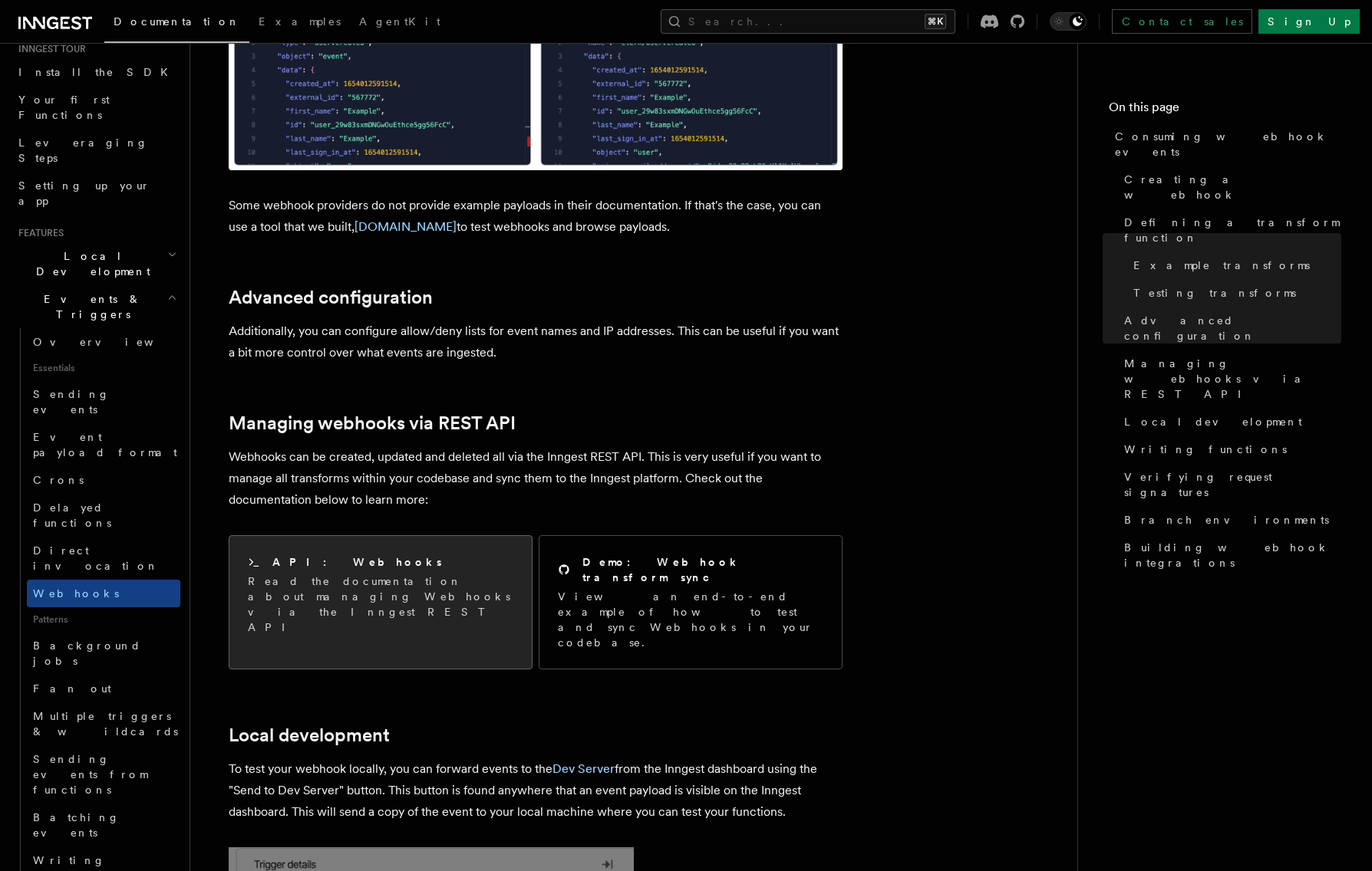
click at [335, 555] on h2 "API: Webhooks" at bounding box center [357, 562] width 169 height 16
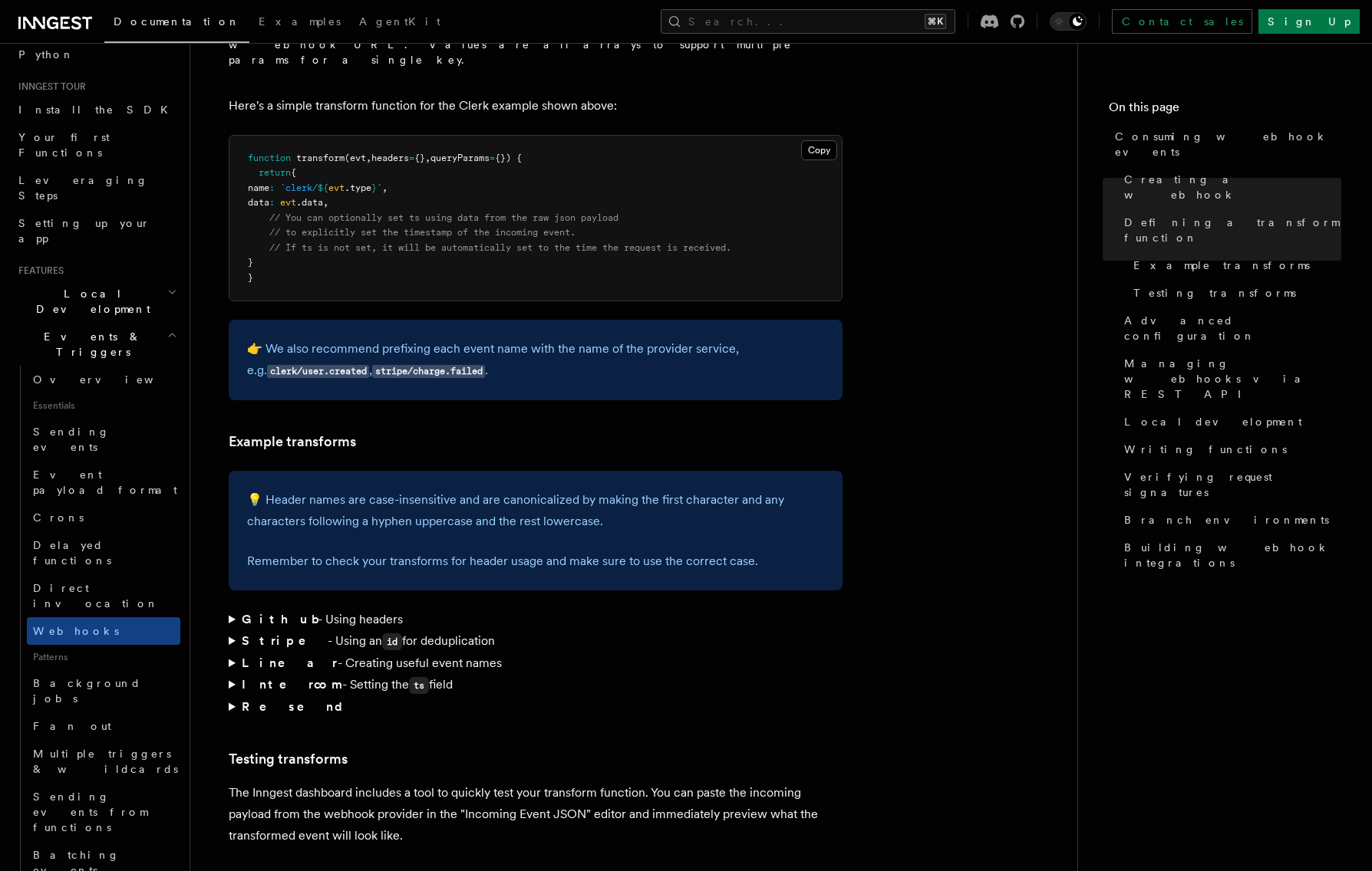
scroll to position [391, 0]
